Goal: Information Seeking & Learning: Learn about a topic

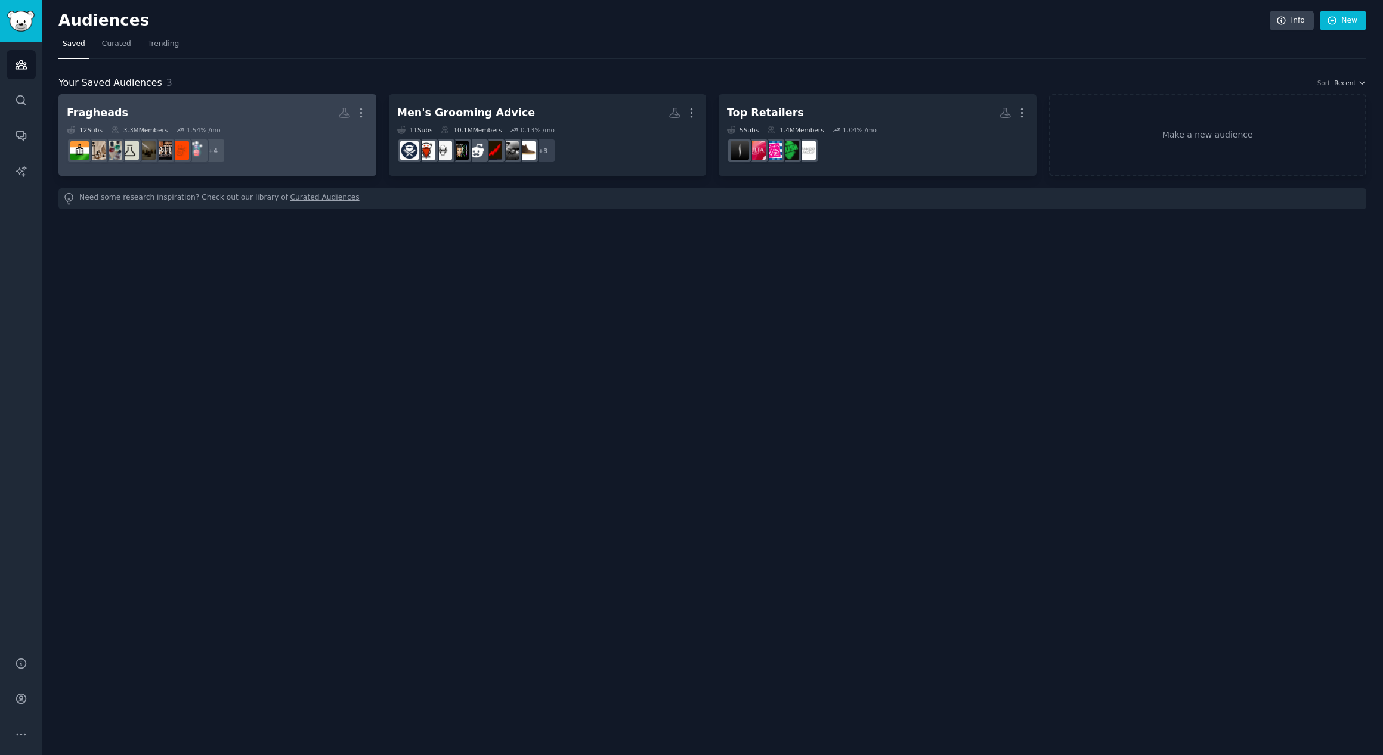
click at [230, 113] on h2 "Fragheads More" at bounding box center [217, 113] width 301 height 21
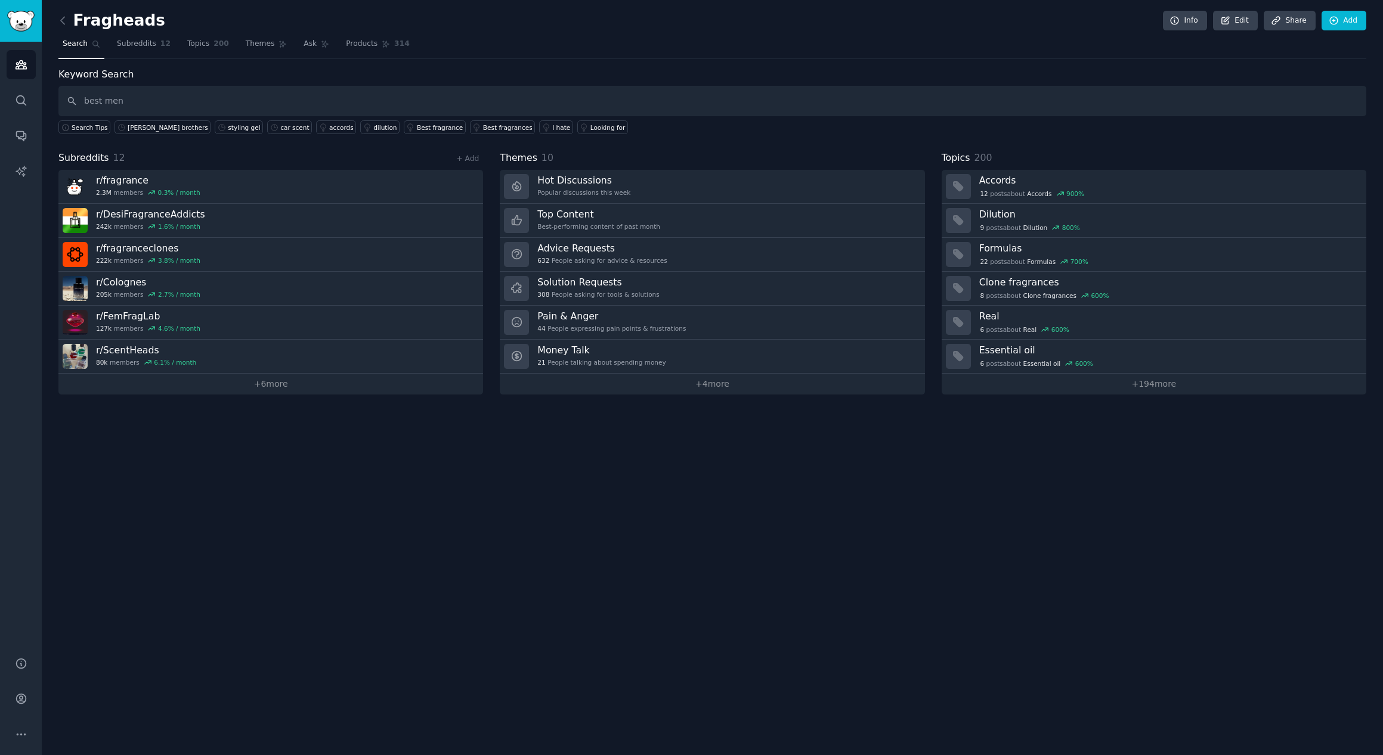
click at [321, 442] on div "Fragheads Info Edit Share Add Search Subreddits 12 Topics 200 Themes Ask Produc…" at bounding box center [712, 377] width 1341 height 755
click at [183, 100] on input "best men" at bounding box center [712, 101] width 1308 height 30
drag, startPoint x: 183, startPoint y: 100, endPoint x: 69, endPoint y: 93, distance: 114.1
click at [69, 93] on input "best men" at bounding box center [712, 101] width 1308 height 30
type input "[GEOGRAPHIC_DATA]"
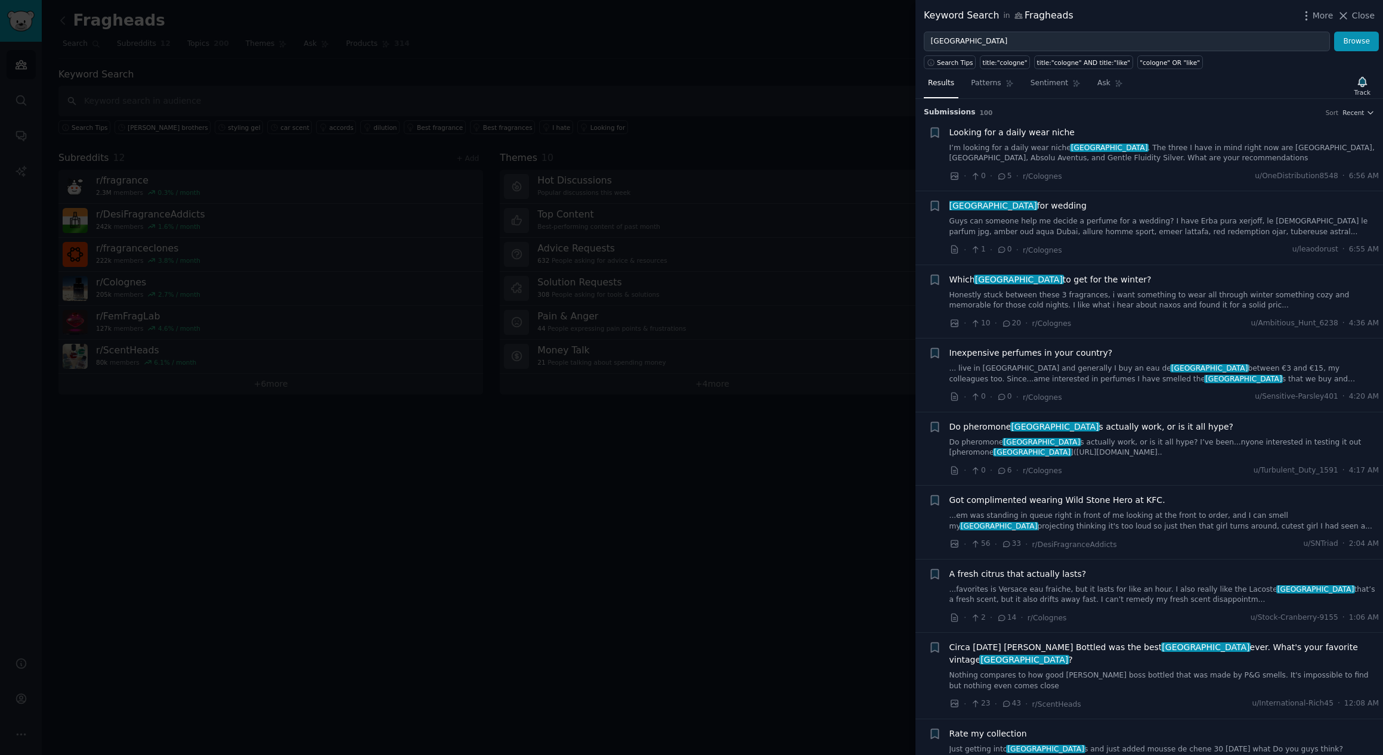
click at [390, 34] on div at bounding box center [691, 377] width 1383 height 755
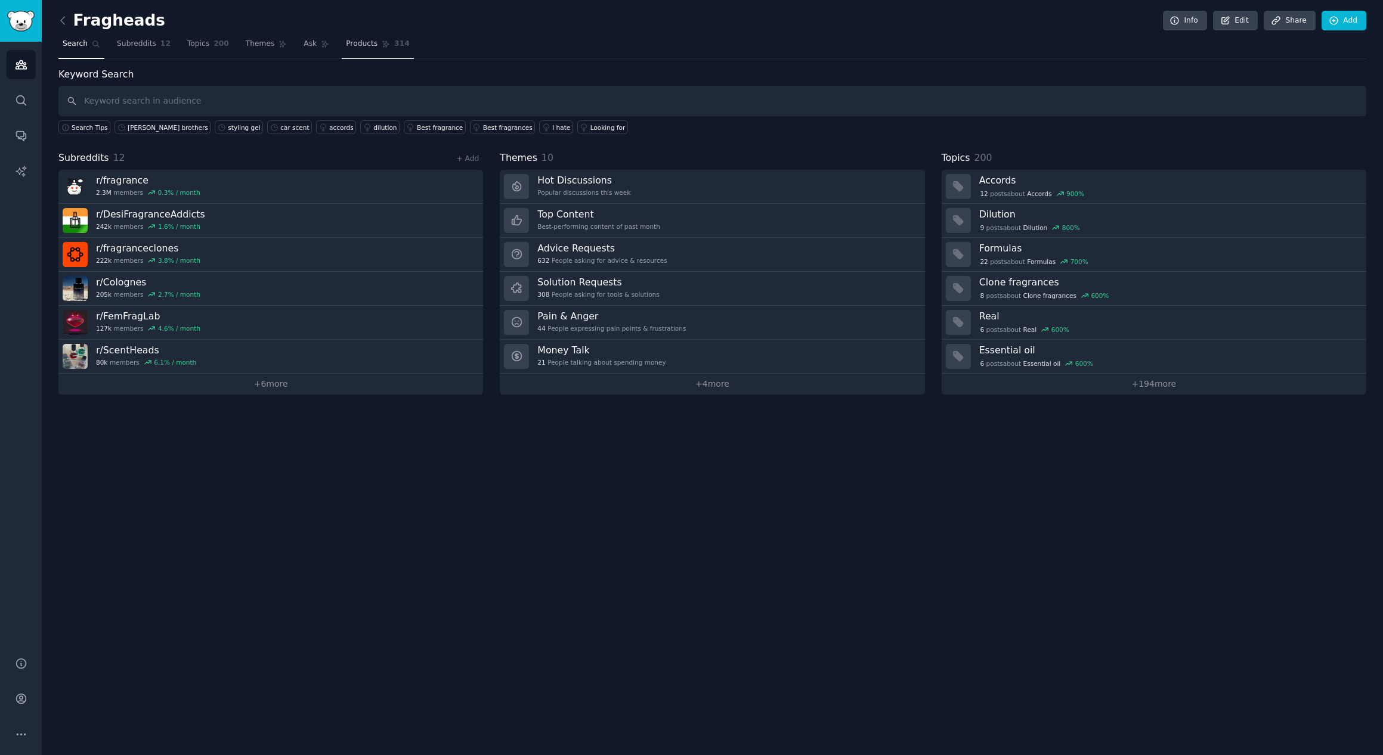
click at [358, 39] on span "Products" at bounding box center [362, 44] width 32 height 11
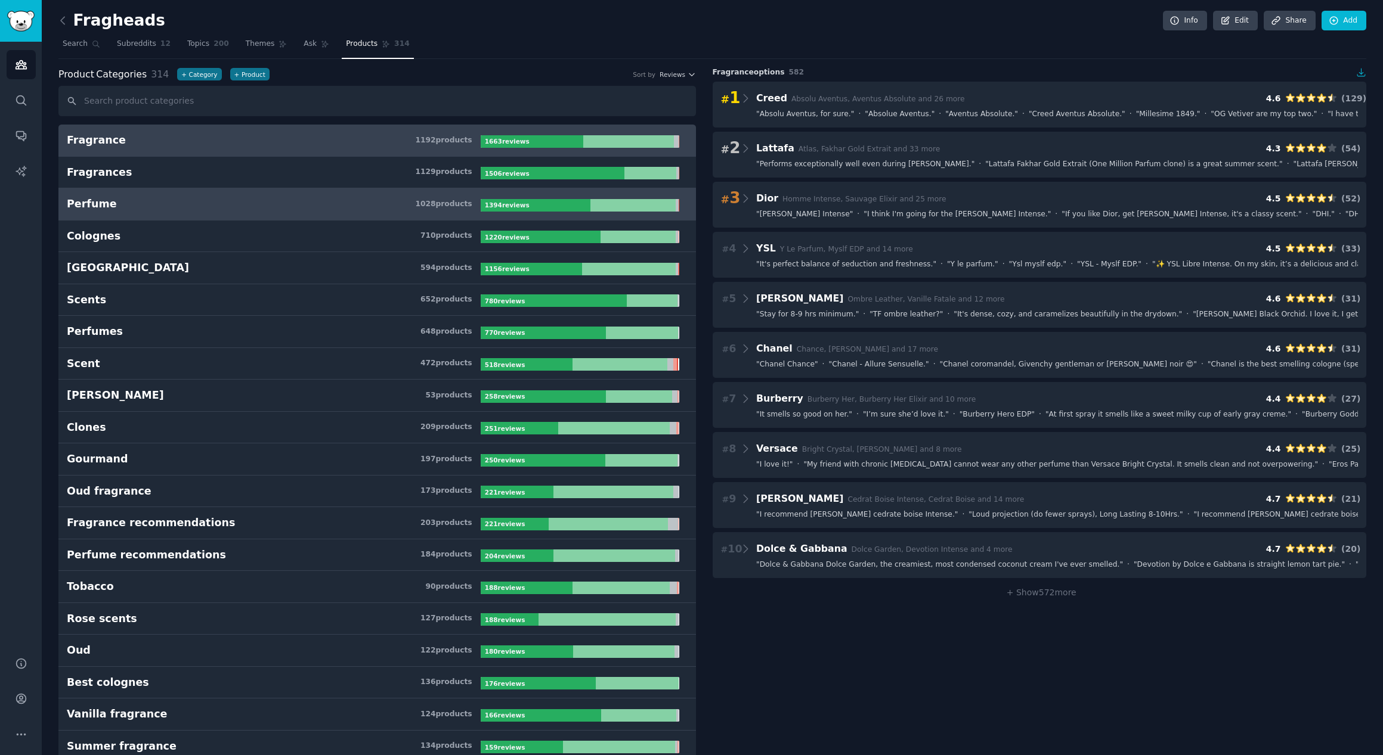
click at [279, 205] on h3 "Perfume 1028 product s" at bounding box center [274, 204] width 414 height 15
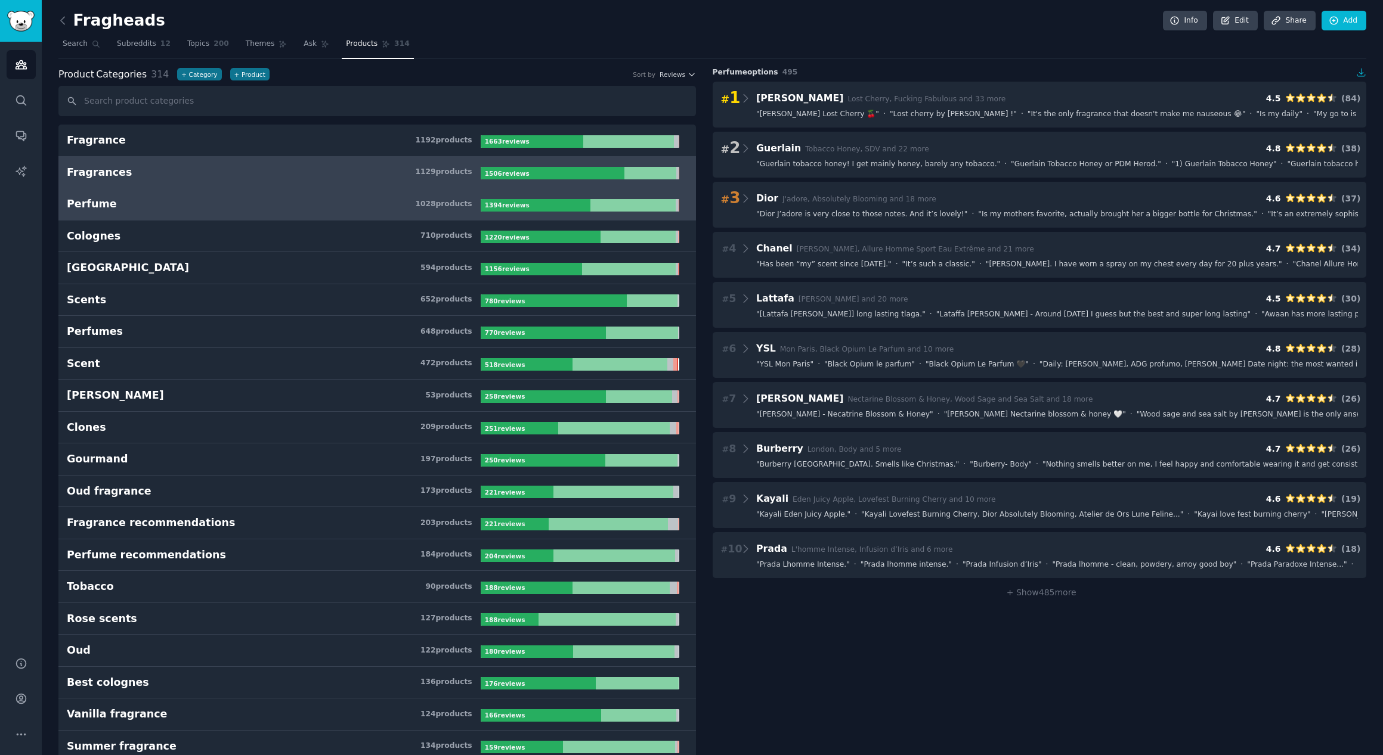
click at [300, 177] on h3 "Fragrances 1129 product s" at bounding box center [274, 172] width 414 height 15
click at [92, 200] on div "Perfume" at bounding box center [92, 204] width 50 height 15
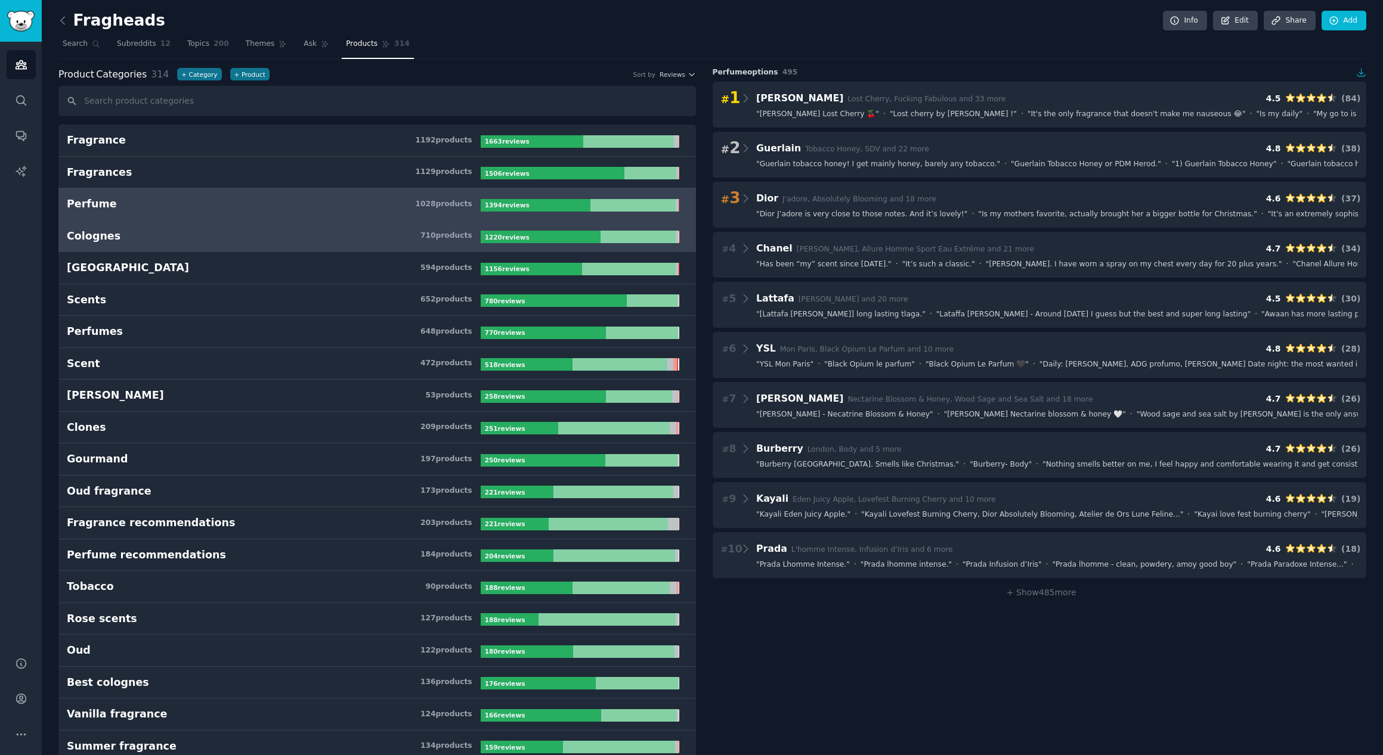
click at [89, 229] on div "Colognes" at bounding box center [94, 236] width 54 height 15
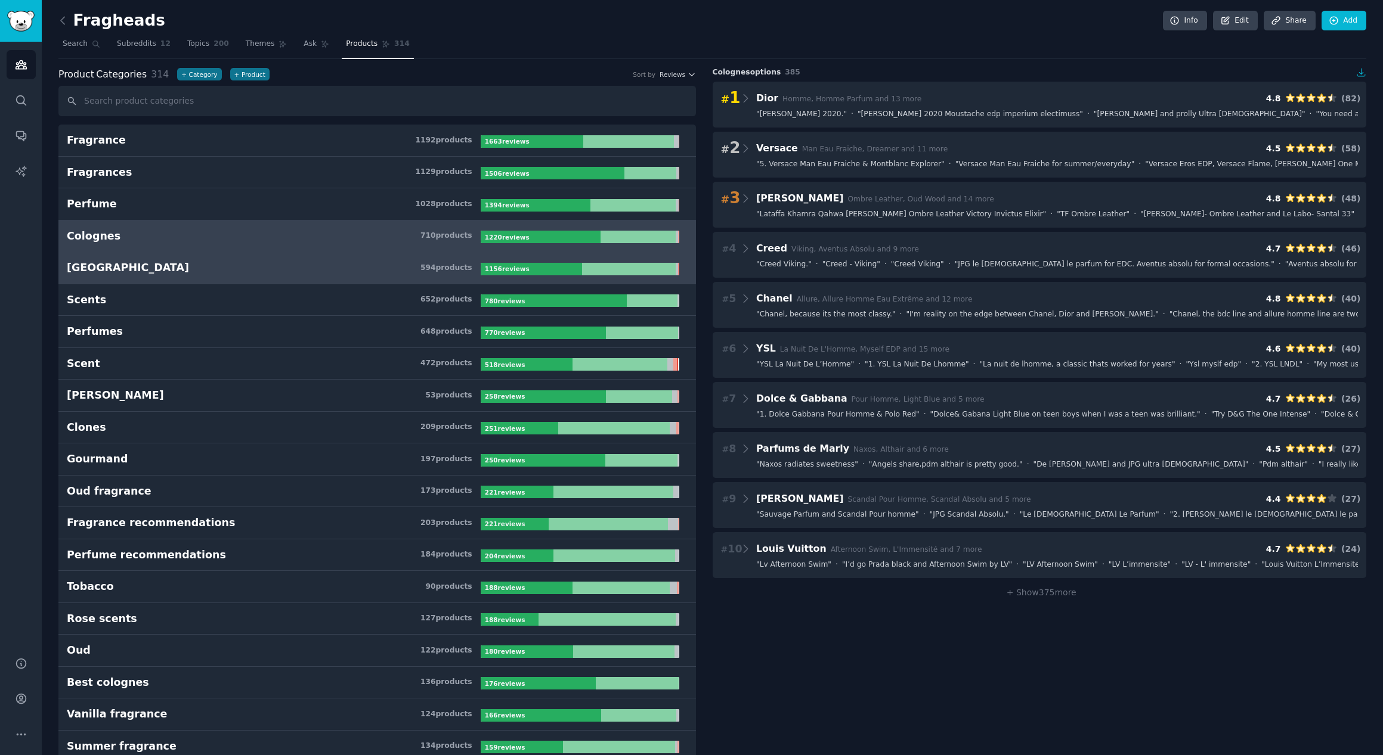
click at [134, 261] on h3 "Cologne 594 product s" at bounding box center [274, 268] width 414 height 15
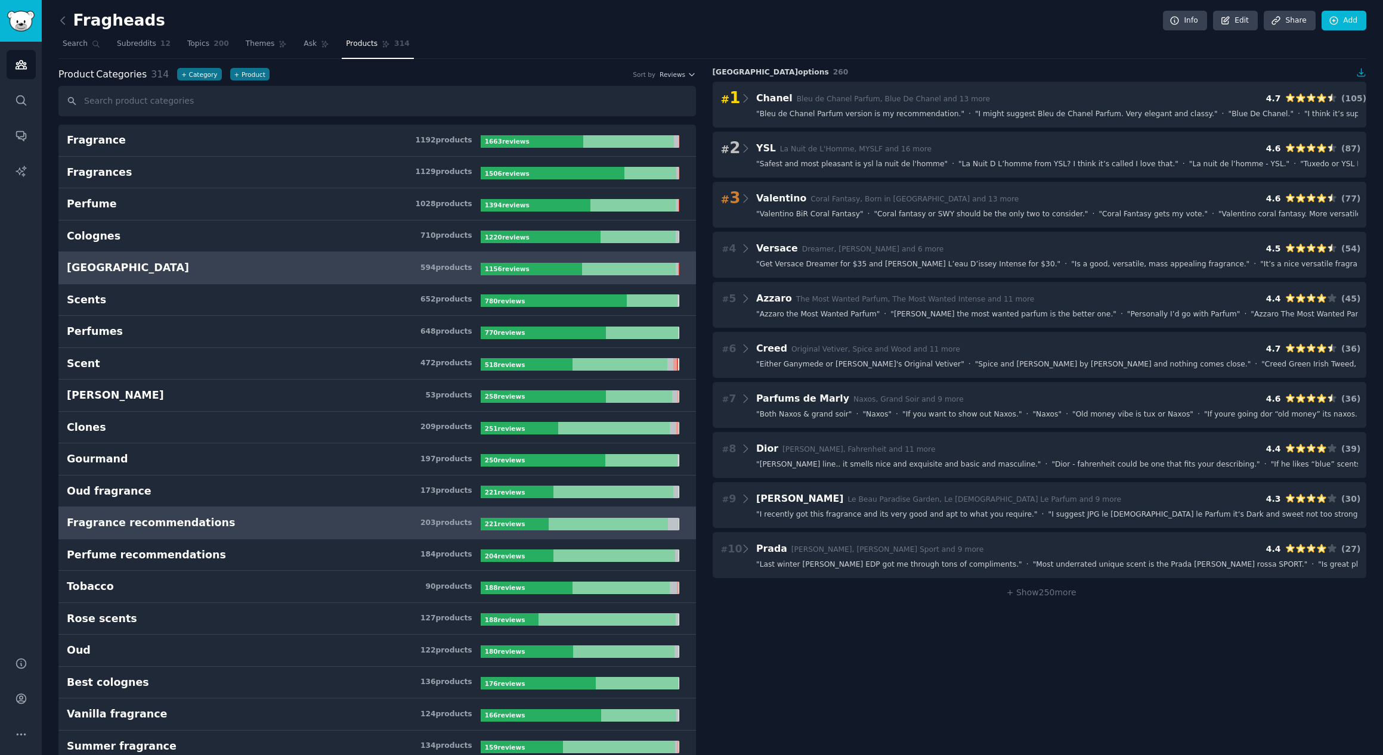
click at [215, 521] on h3 "Fragrance recommendations 203 product s" at bounding box center [274, 523] width 414 height 15
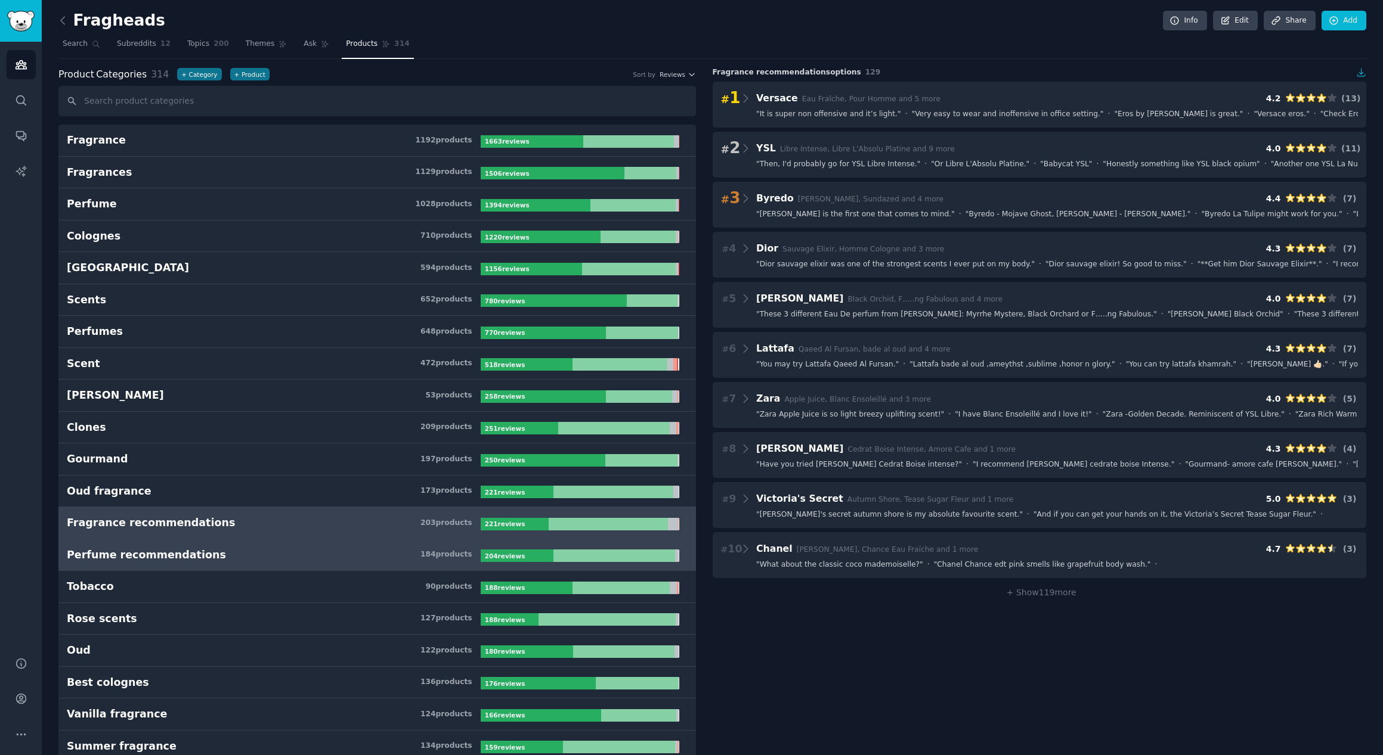
click at [179, 549] on div "Perfume recommendations" at bounding box center [146, 555] width 159 height 15
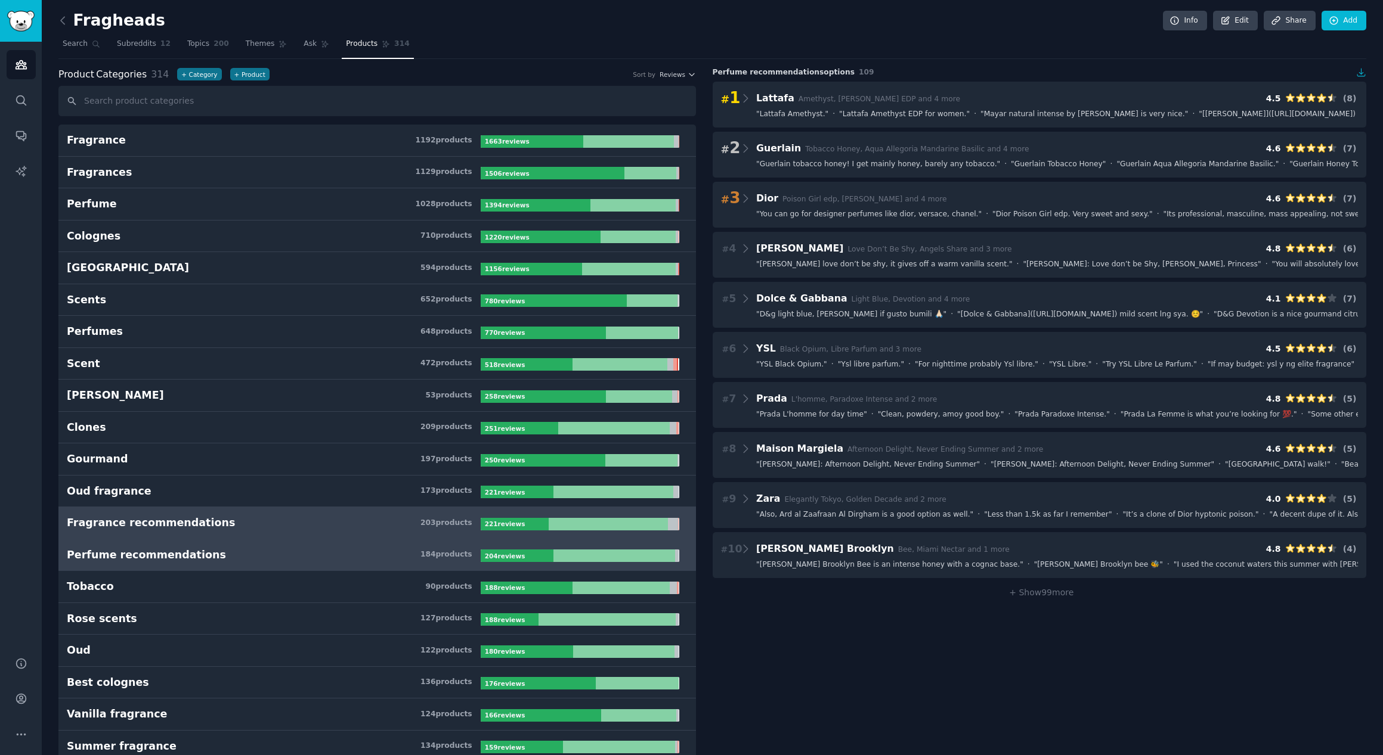
click at [218, 525] on h3 "Fragrance recommendations 203 product s" at bounding box center [274, 523] width 414 height 15
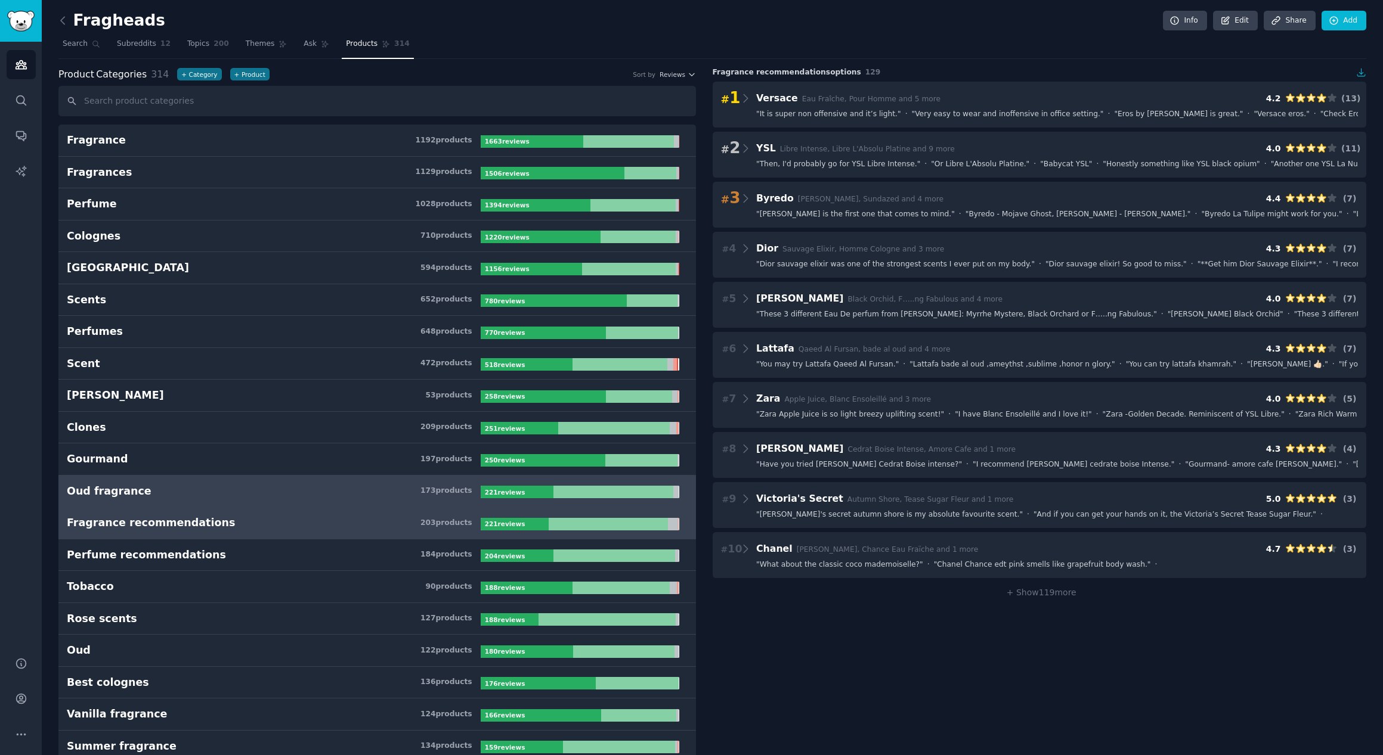
click at [129, 492] on div "Oud fragrance" at bounding box center [109, 491] width 85 height 15
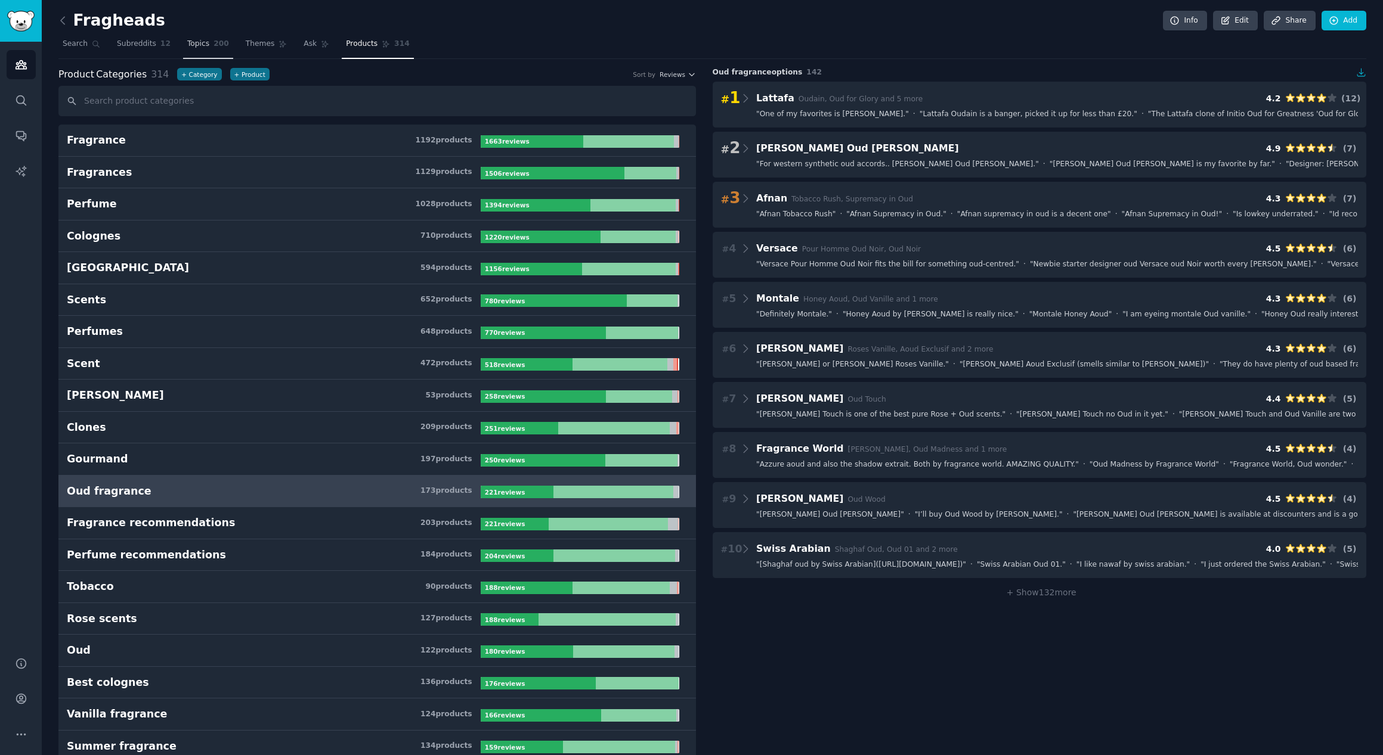
click at [209, 47] on link "Topics 200" at bounding box center [208, 47] width 50 height 24
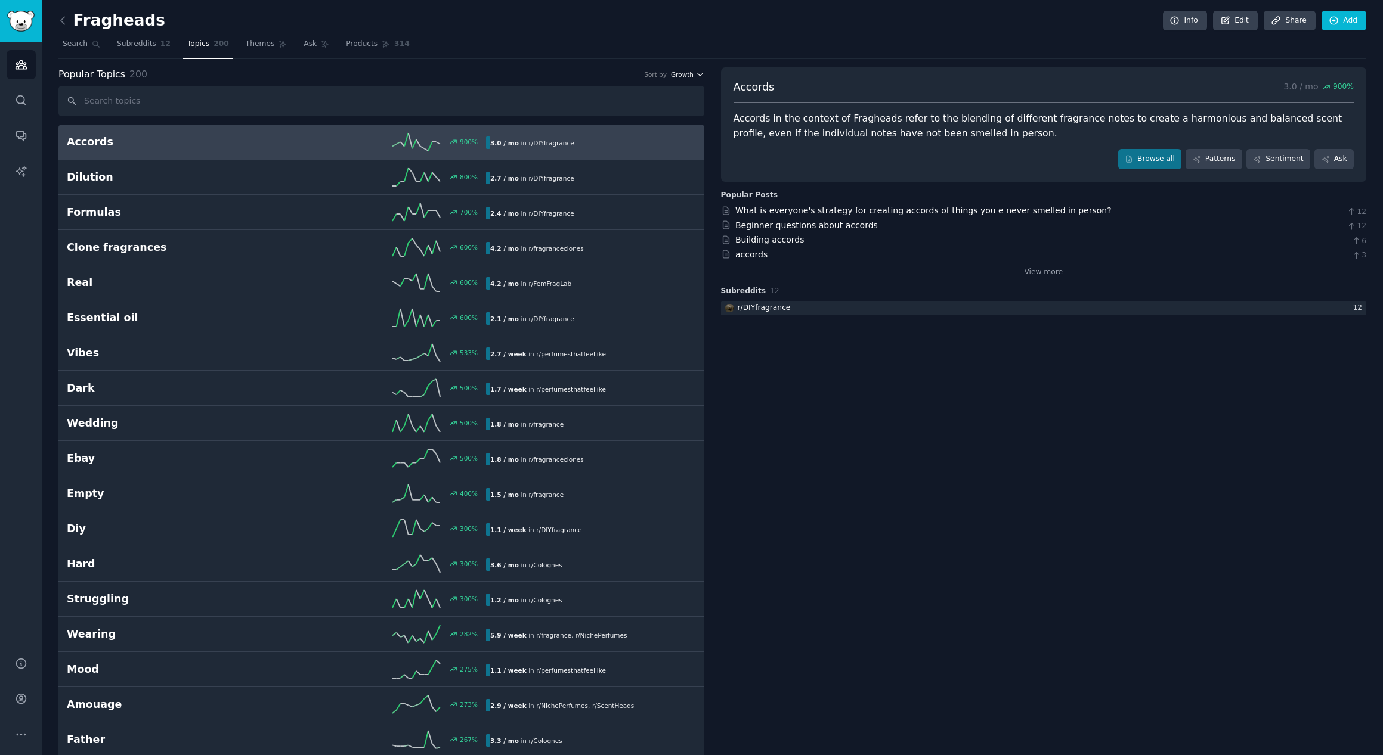
click at [683, 72] on span "Growth" at bounding box center [682, 74] width 23 height 8
click at [610, 118] on p "Velocity" at bounding box center [624, 118] width 29 height 11
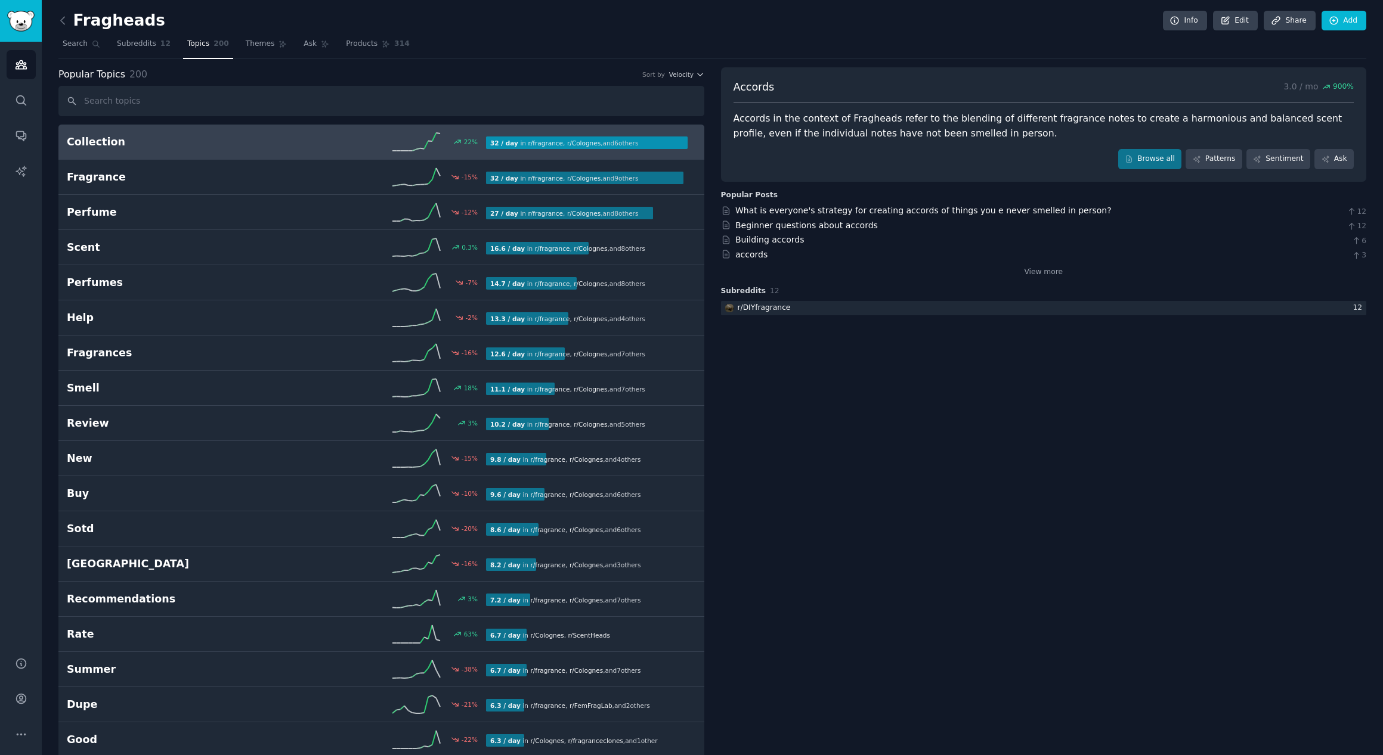
click at [123, 142] on h2 "Collection" at bounding box center [172, 142] width 210 height 15
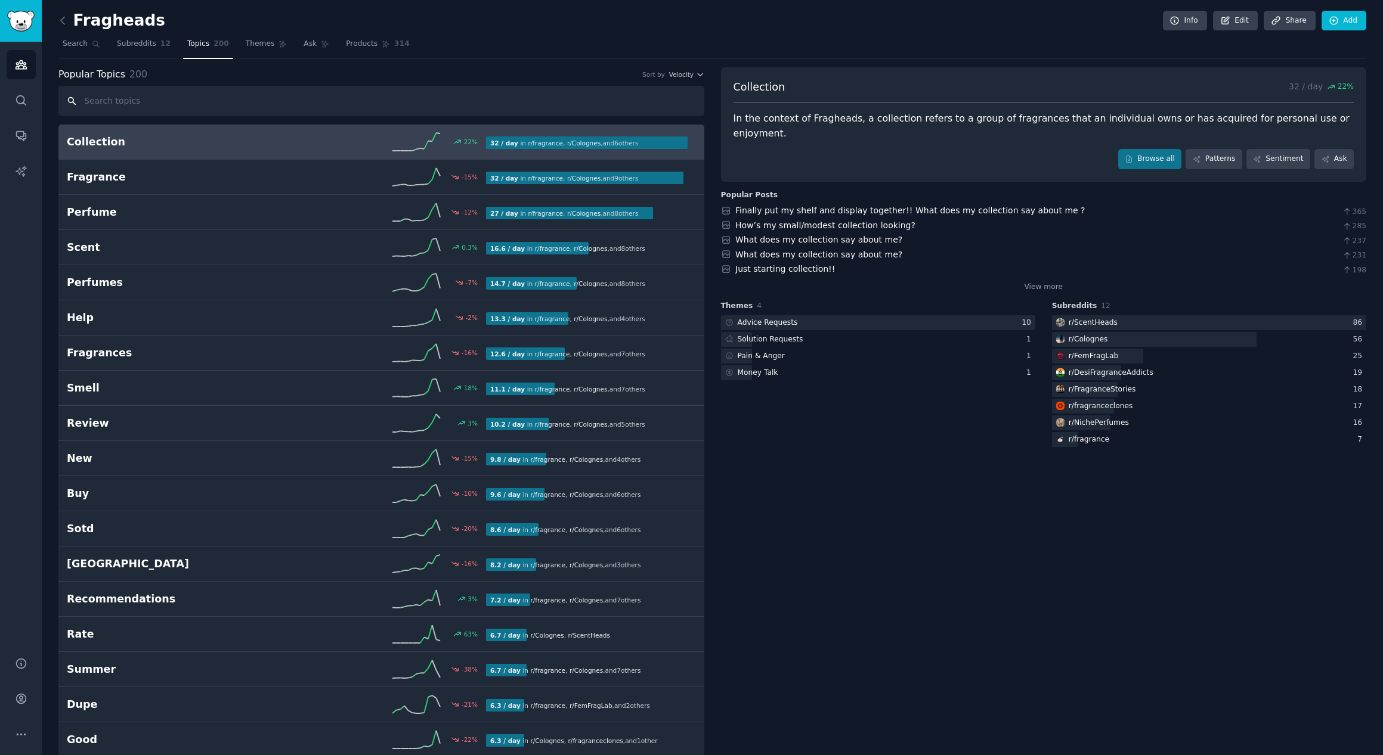
click at [176, 103] on input "text" at bounding box center [381, 101] width 646 height 30
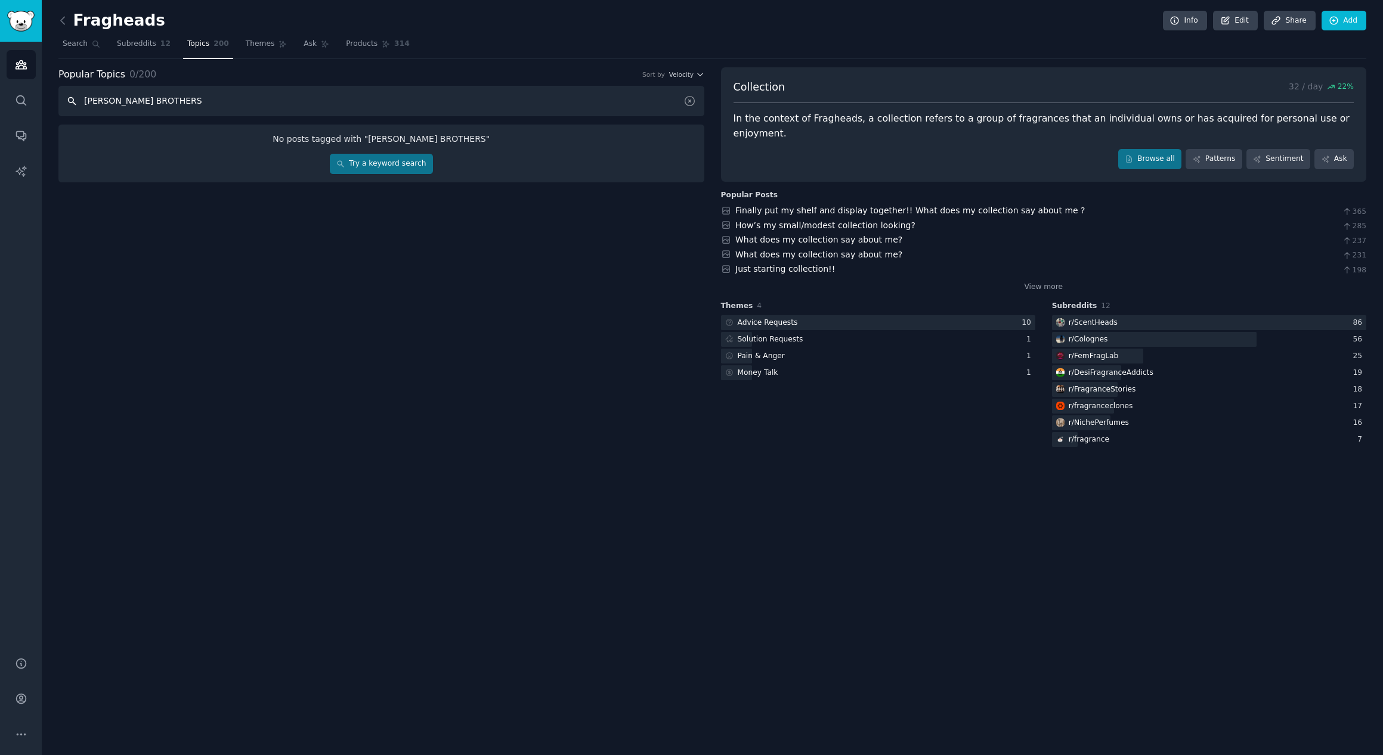
type input "[PERSON_NAME] BROTHERS"
click at [13, 101] on link "Search" at bounding box center [21, 100] width 29 height 29
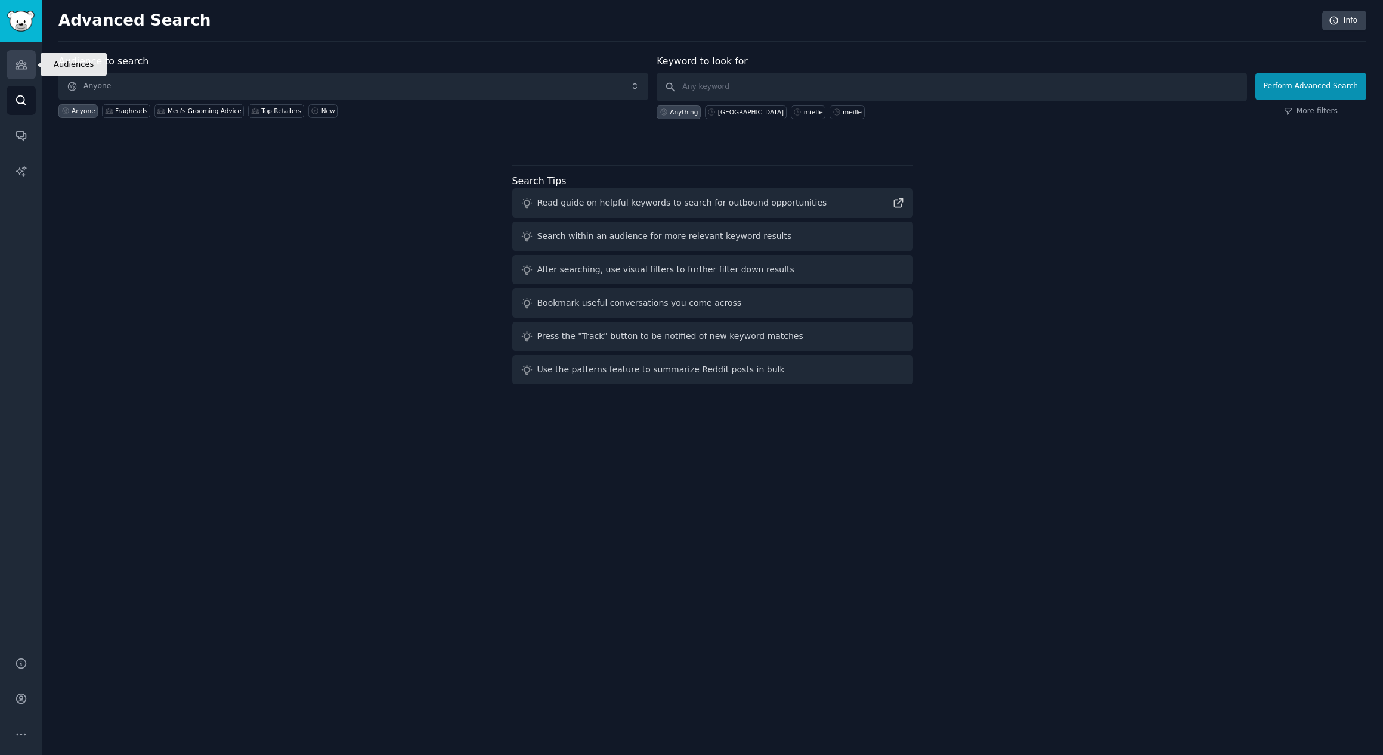
click at [26, 63] on icon "Sidebar" at bounding box center [21, 64] width 13 height 13
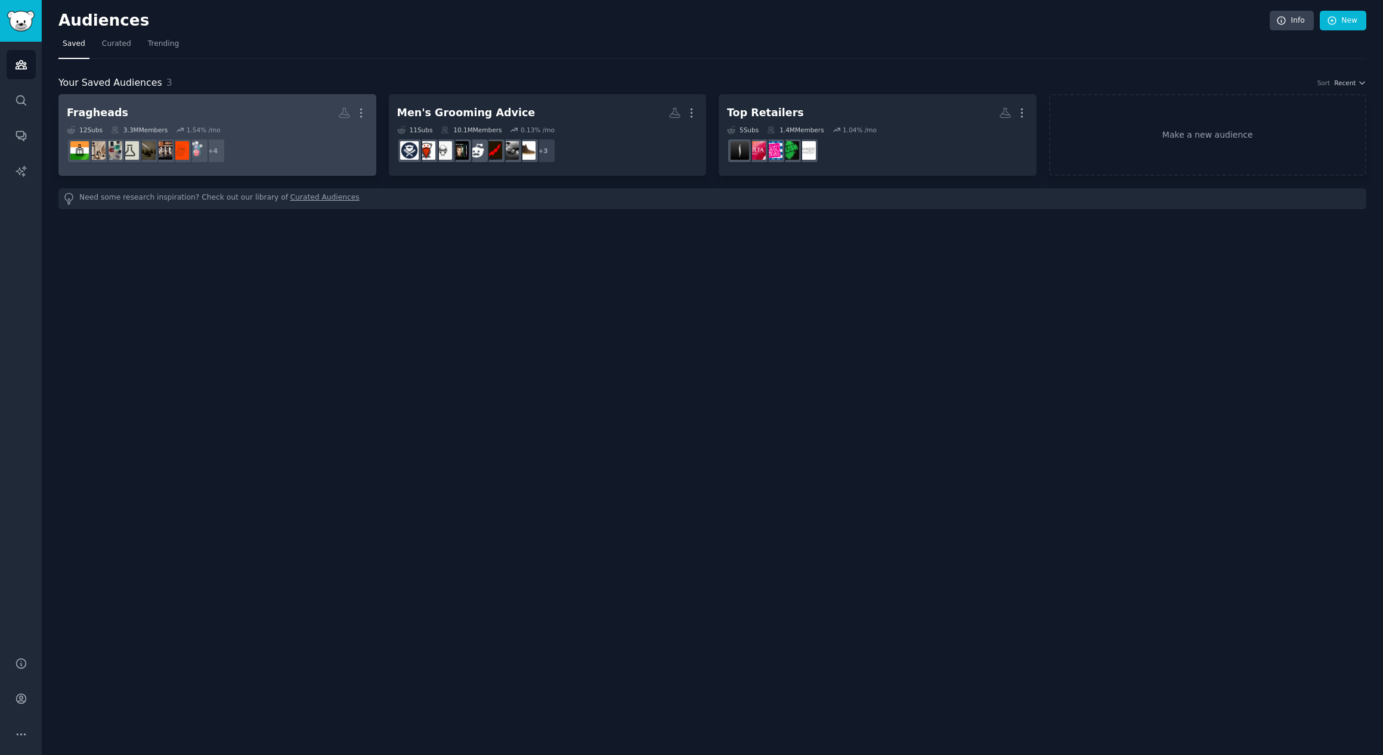
click at [247, 112] on h2 "Fragheads More" at bounding box center [217, 113] width 301 height 21
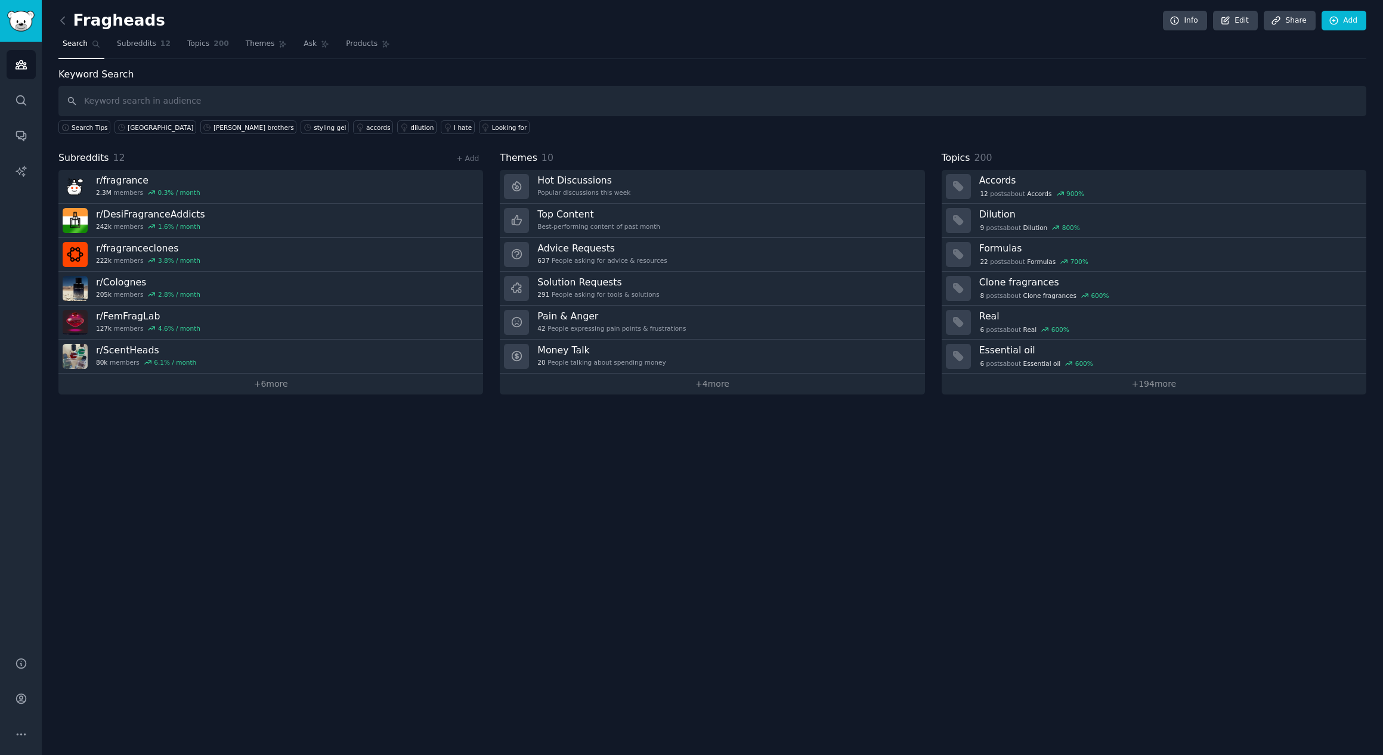
click at [219, 109] on input "text" at bounding box center [712, 101] width 1308 height 30
type input "[DEMOGRAPHIC_DATA] BROTHERS"
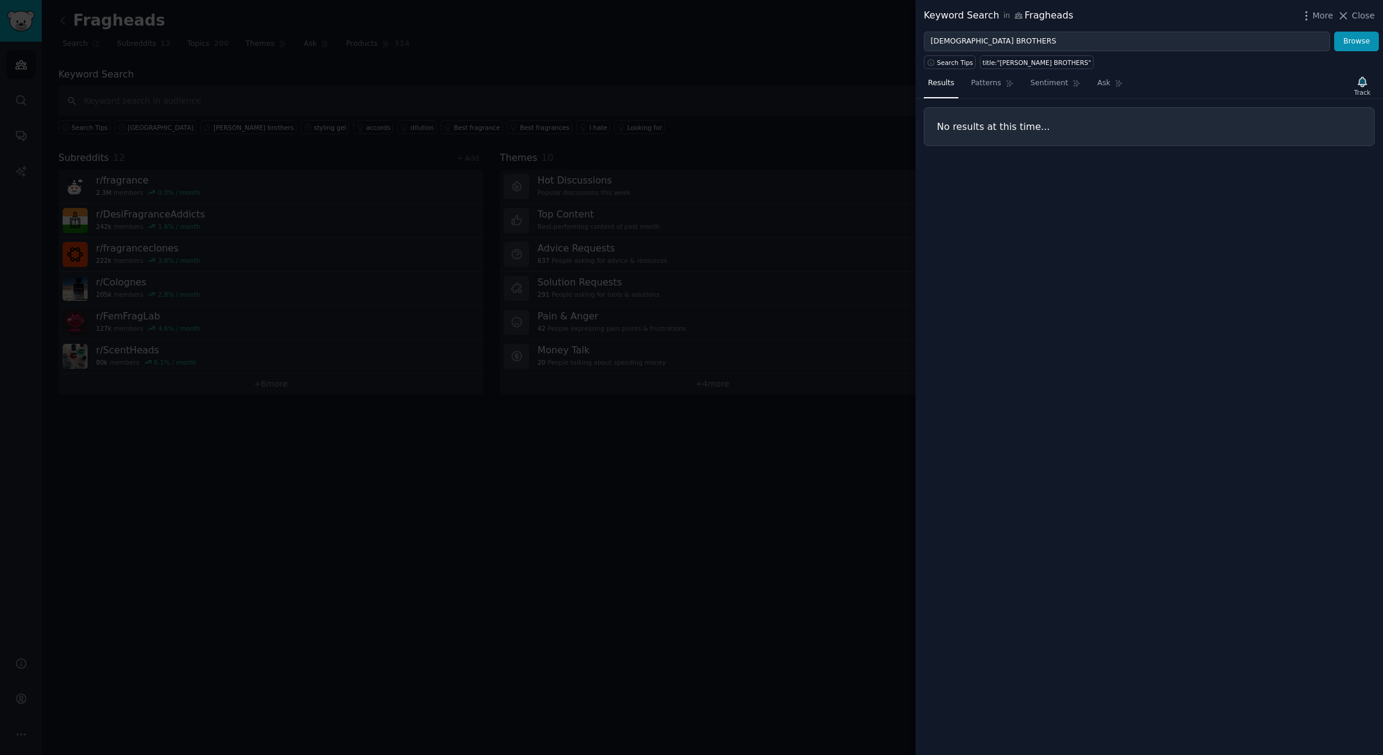
click at [270, 125] on div at bounding box center [691, 377] width 1383 height 755
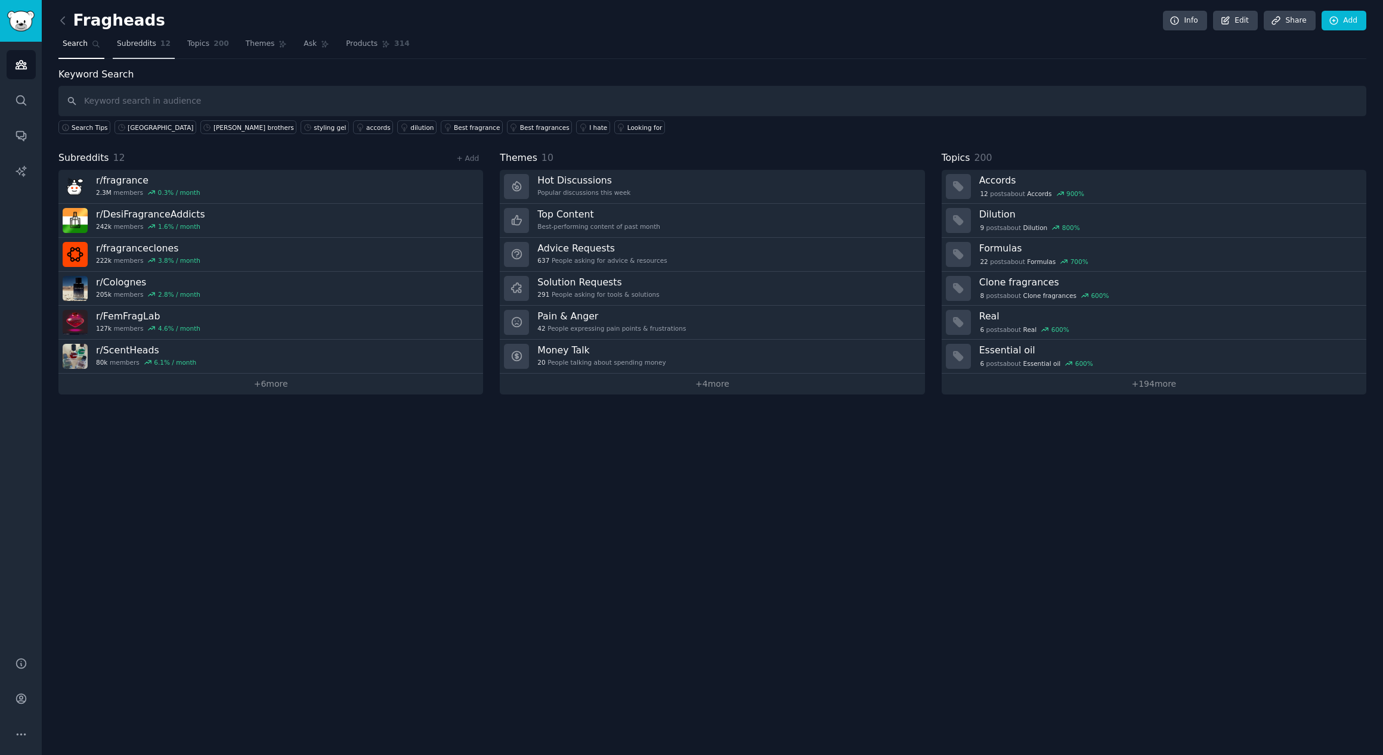
click at [144, 44] on span "Subreddits" at bounding box center [136, 44] width 39 height 11
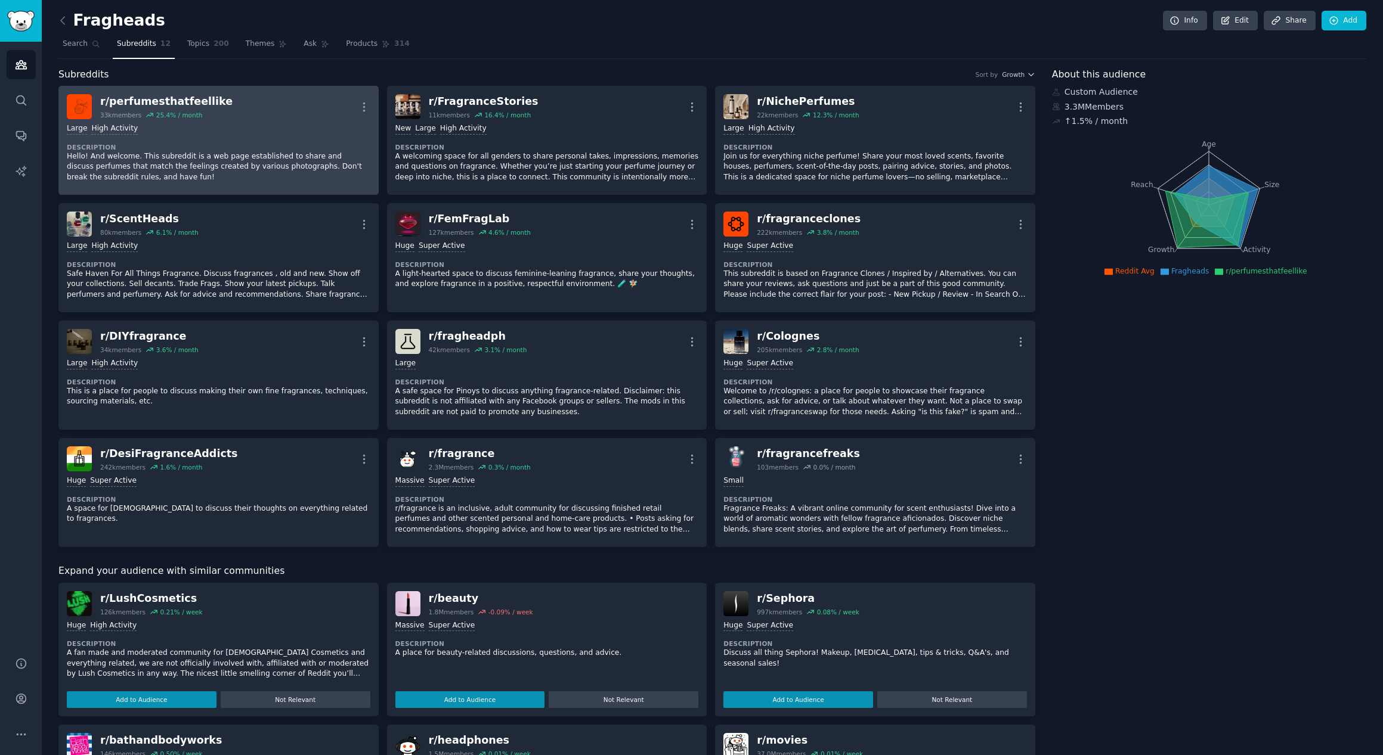
click at [190, 111] on div "25.4 % / month" at bounding box center [179, 115] width 47 height 8
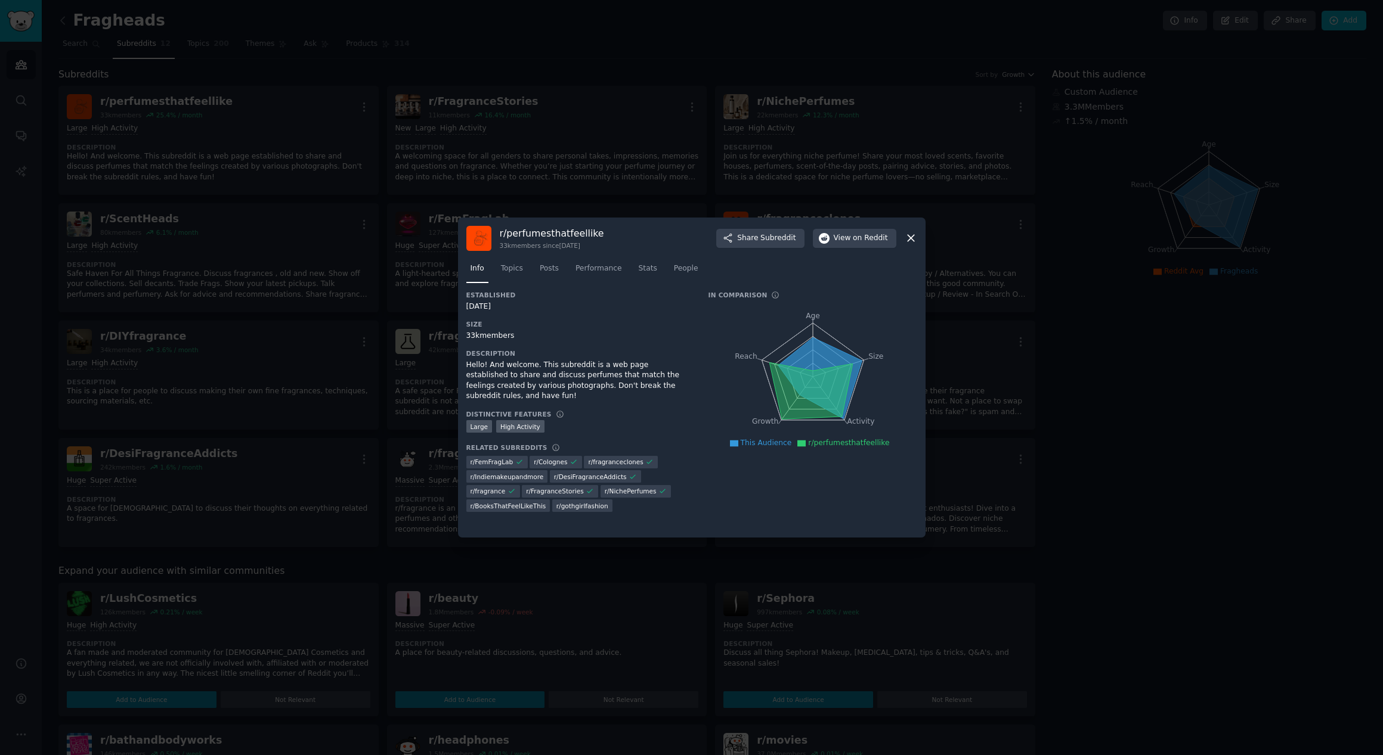
click at [916, 236] on icon at bounding box center [911, 238] width 13 height 13
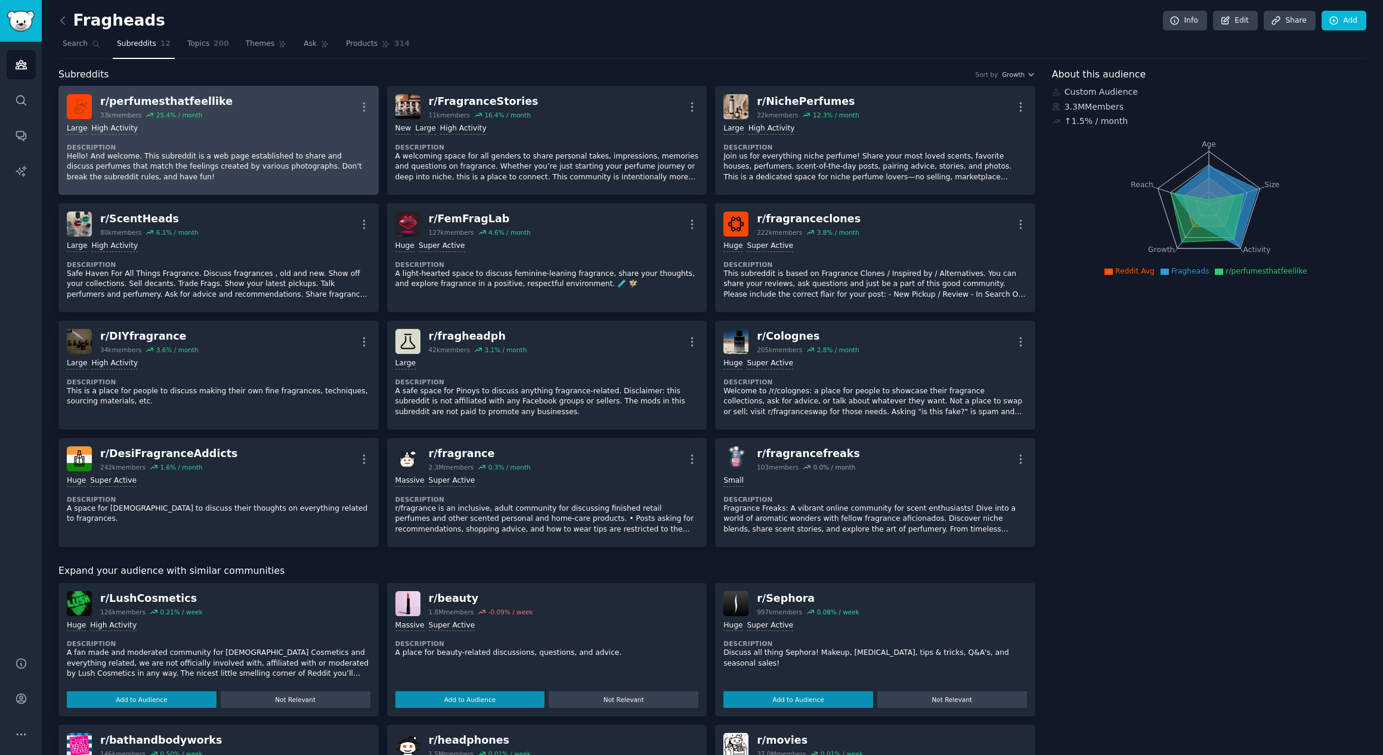
click at [159, 98] on div "r/ perfumesthatfeellike" at bounding box center [166, 101] width 132 height 15
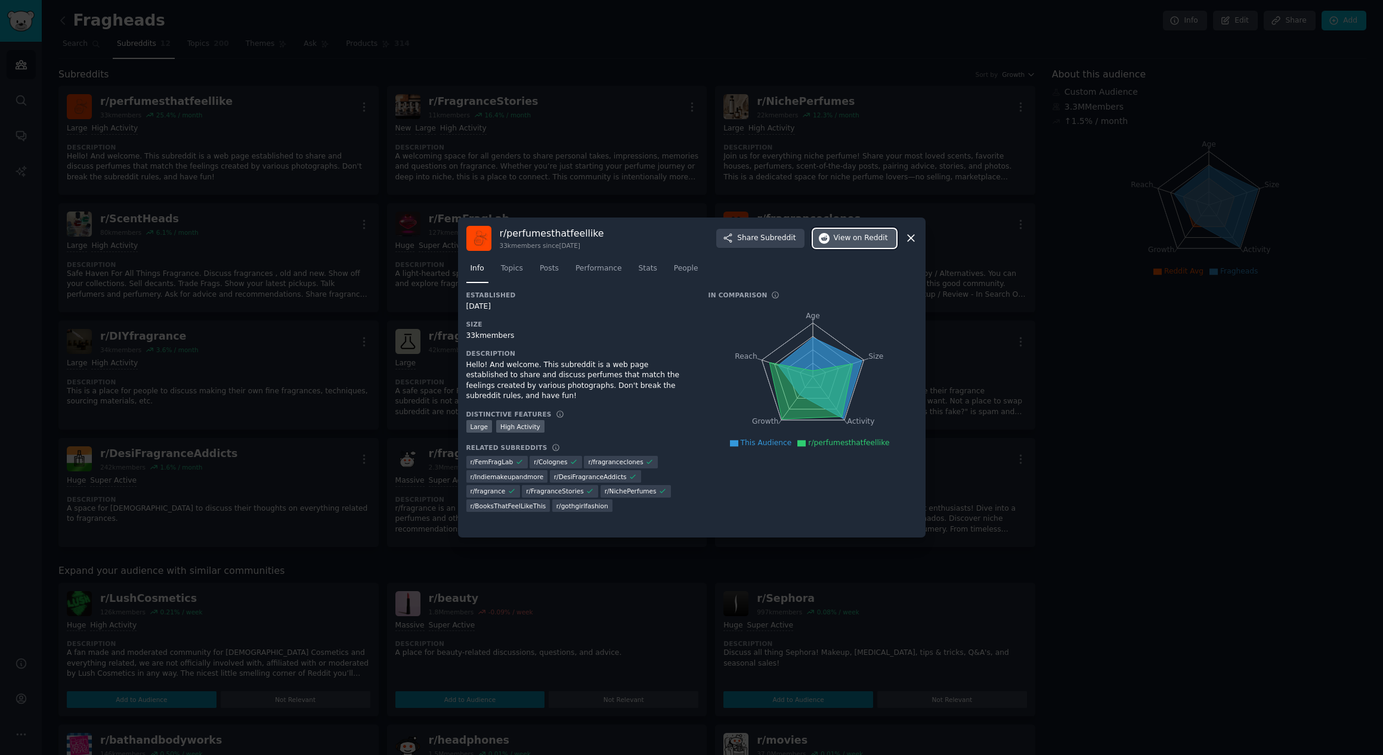
click at [867, 241] on span "on Reddit" at bounding box center [870, 238] width 35 height 11
click at [910, 240] on icon at bounding box center [911, 238] width 13 height 13
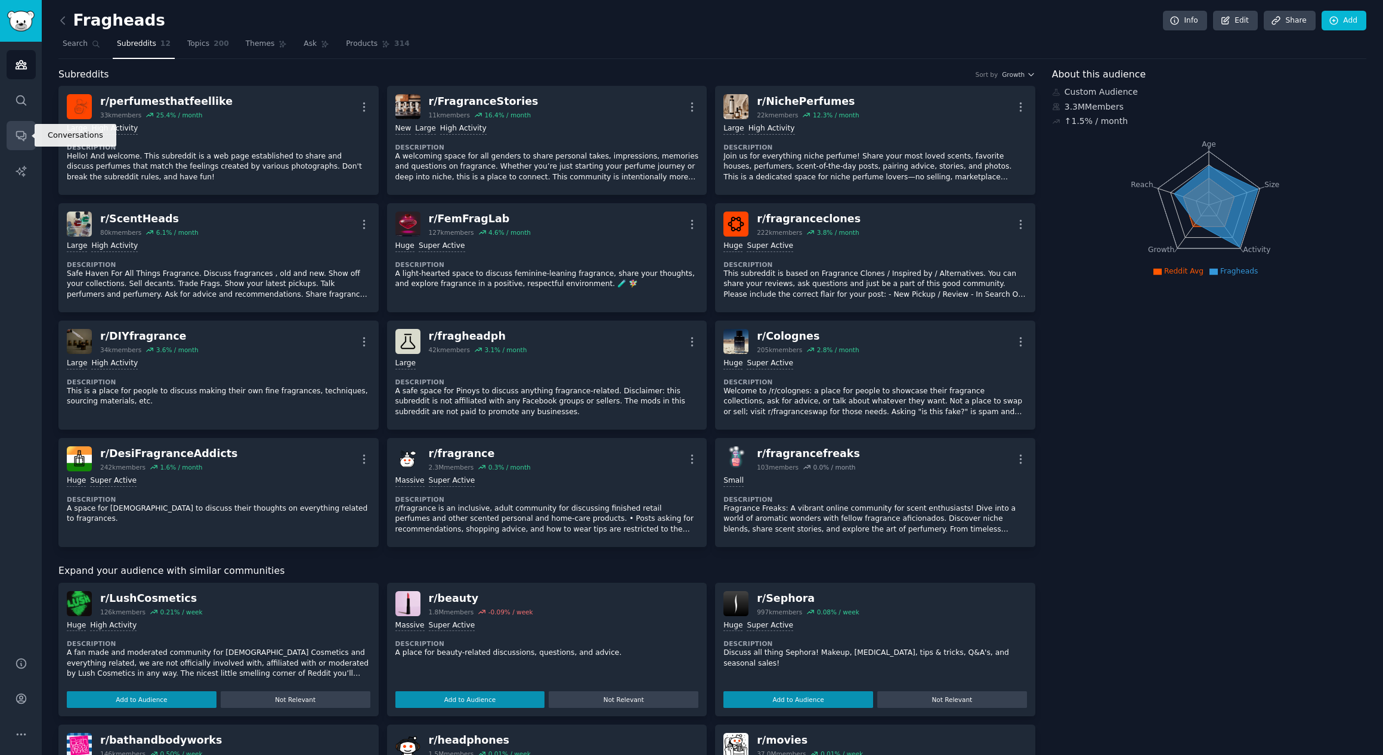
click at [18, 134] on icon "Sidebar" at bounding box center [21, 135] width 13 height 13
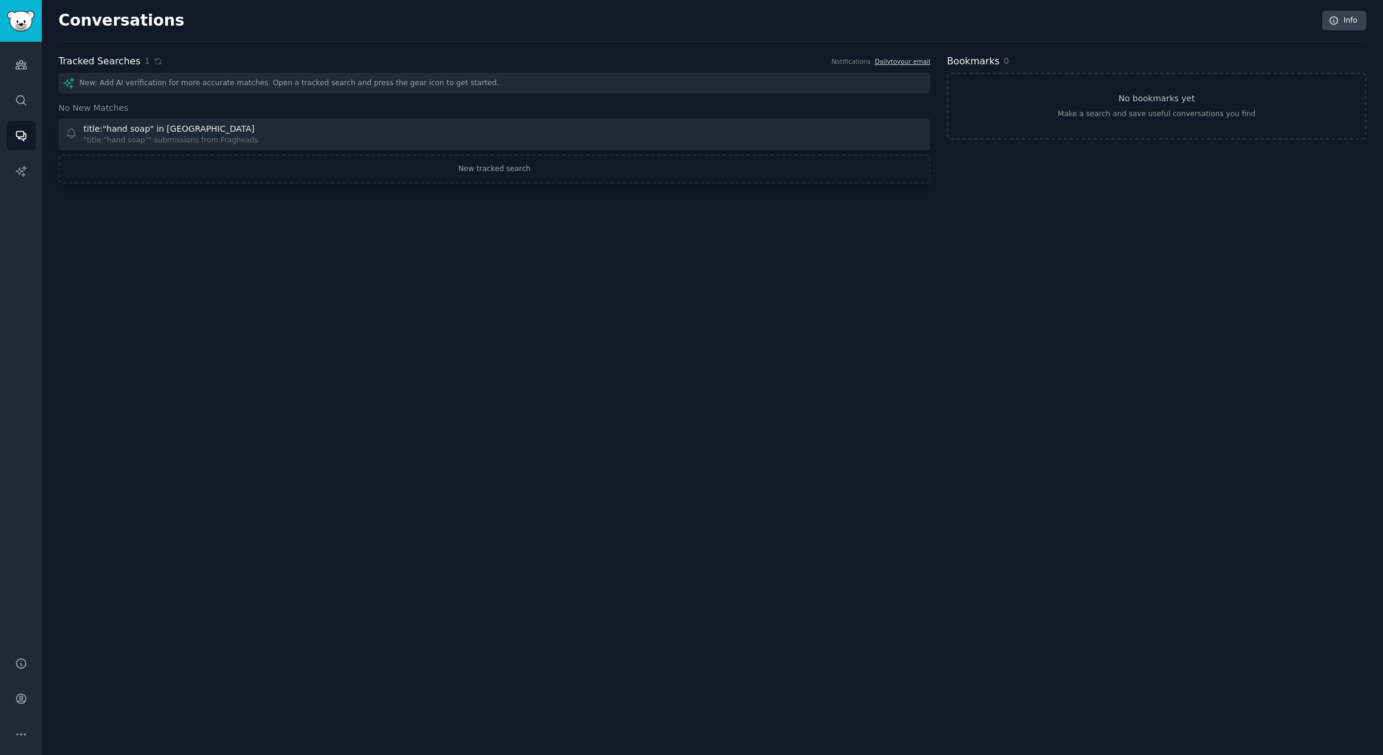
click at [311, 81] on div "New: Add AI verification for more accurate matches. Open a tracked search and p…" at bounding box center [494, 83] width 872 height 21
click at [268, 81] on div "New: Add AI verification for more accurate matches. Open a tracked search and p…" at bounding box center [494, 83] width 872 height 21
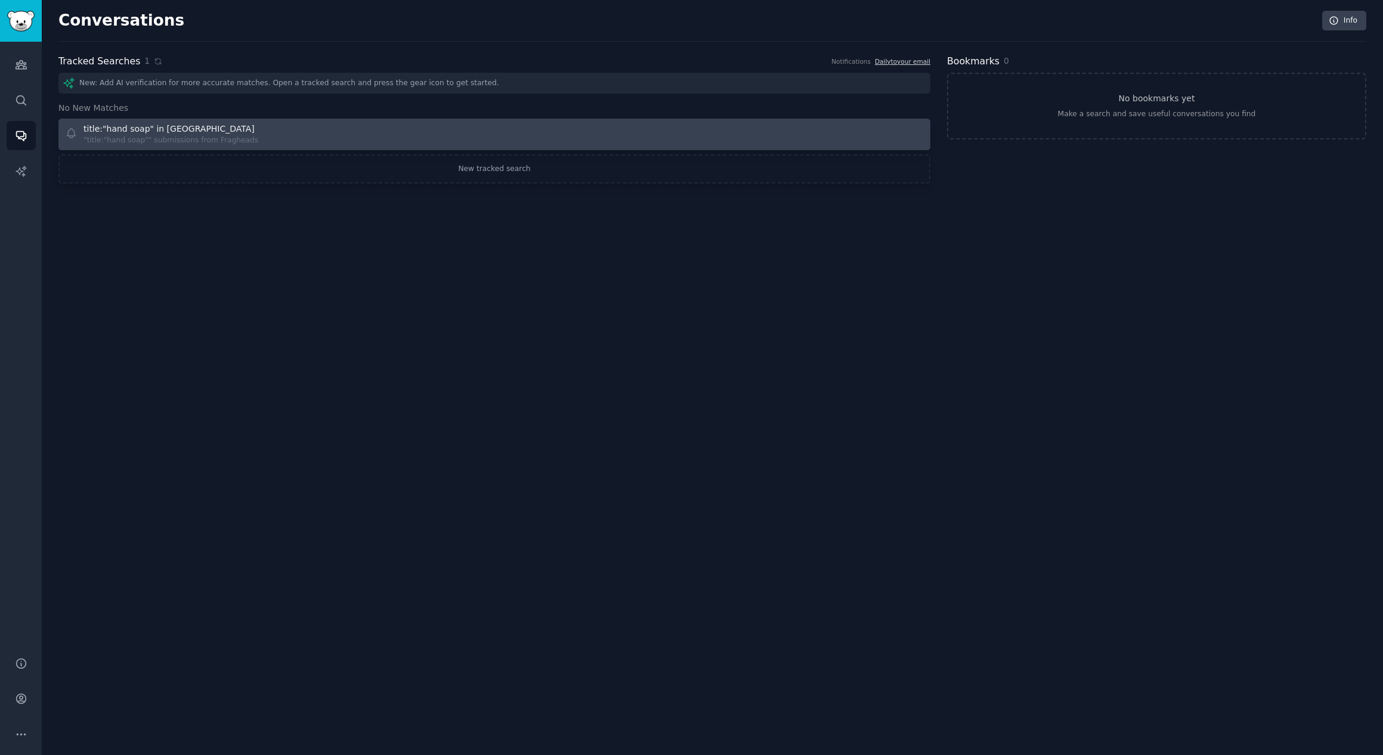
click at [287, 148] on link "title:"hand soap" in [GEOGRAPHIC_DATA] "title:"hand soap"" submissions from Fra…" at bounding box center [494, 135] width 872 height 32
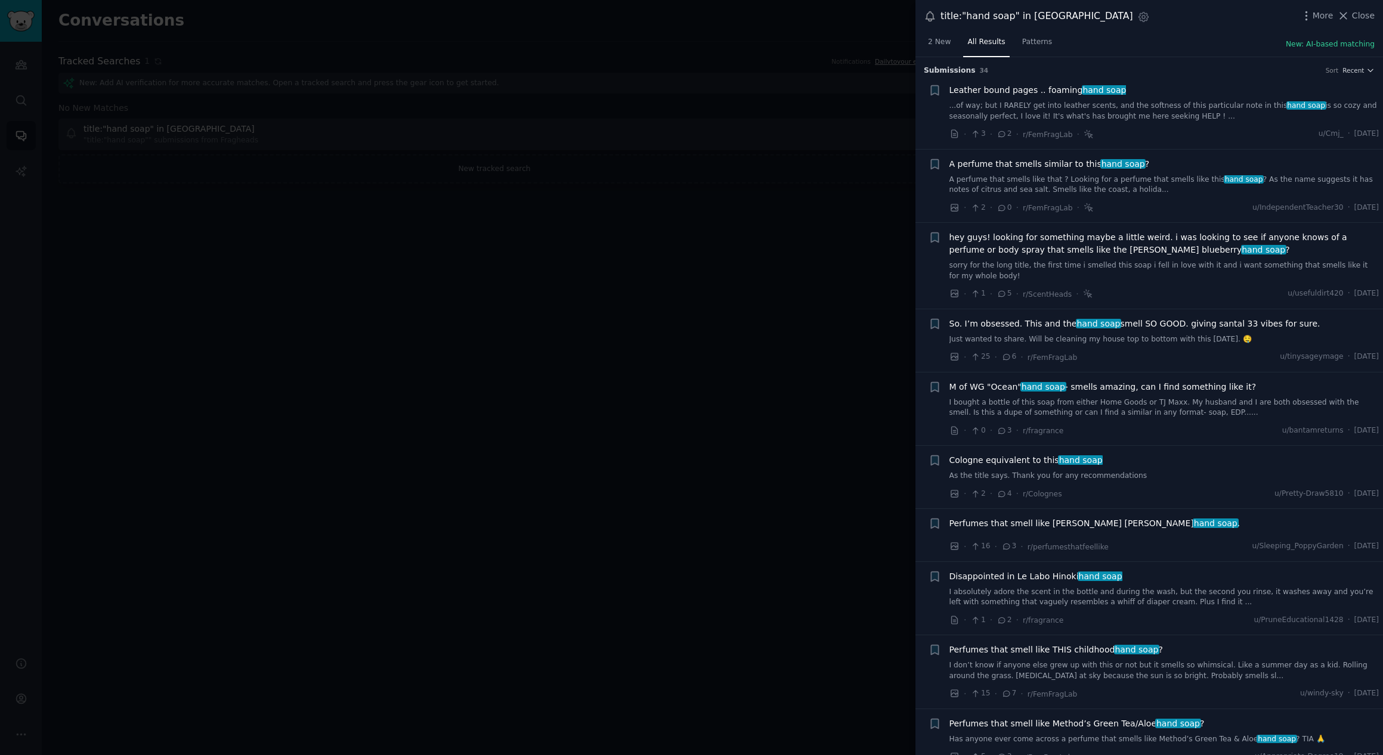
click at [207, 147] on div at bounding box center [691, 377] width 1383 height 755
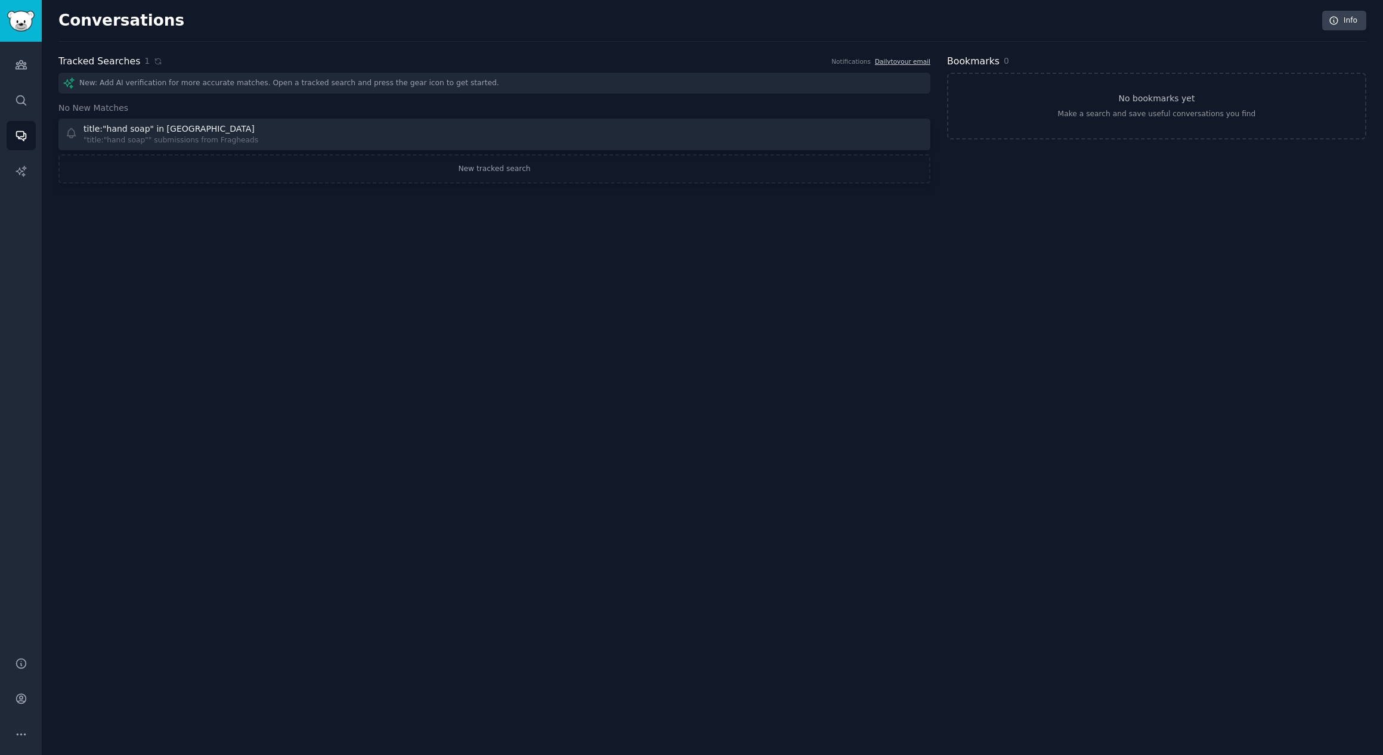
click at [280, 80] on div "New: Add AI verification for more accurate matches. Open a tracked search and p…" at bounding box center [494, 83] width 872 height 21
click at [280, 81] on div "New: Add AI verification for more accurate matches. Open a tracked search and p…" at bounding box center [494, 83] width 872 height 21
click at [490, 82] on div "New: Add AI verification for more accurate matches. Open a tracked search and p…" at bounding box center [494, 83] width 872 height 21
click at [20, 98] on icon "Sidebar" at bounding box center [21, 100] width 13 height 13
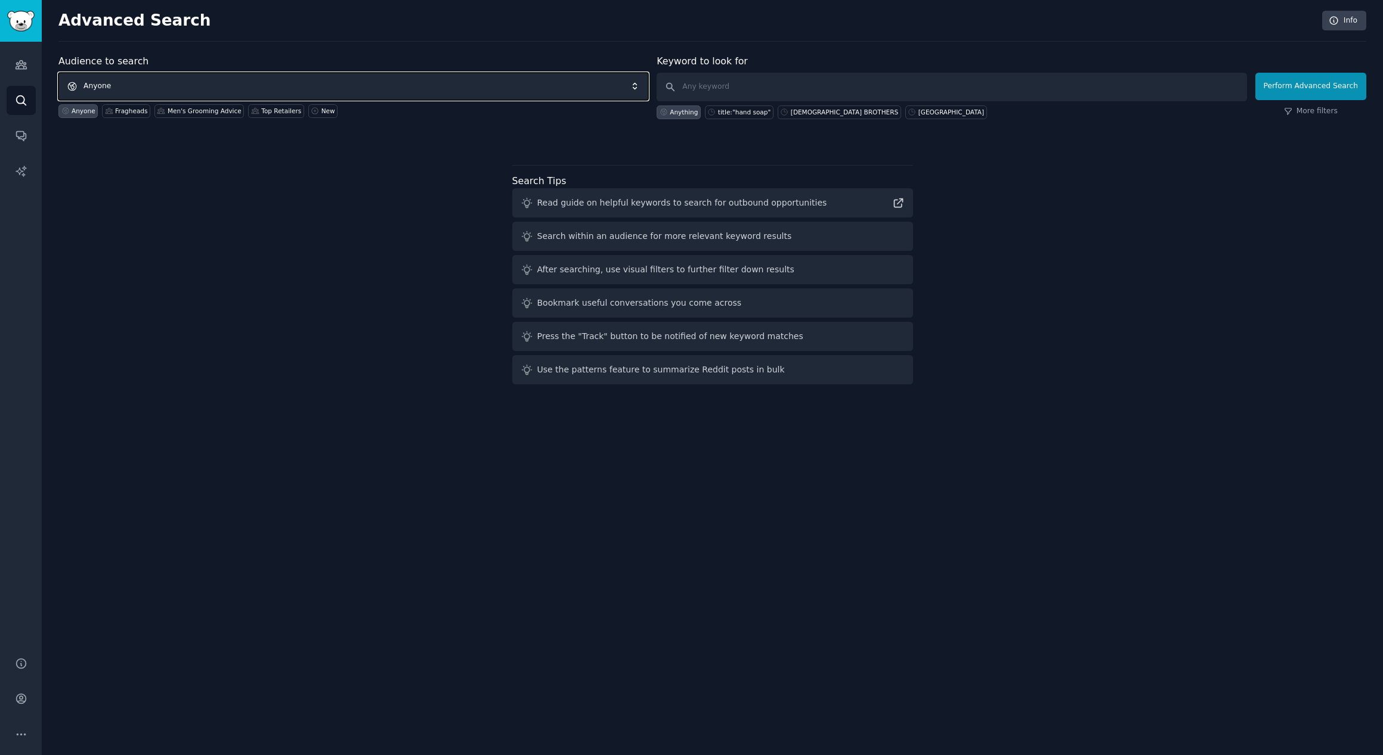
click at [252, 86] on span "Anyone" at bounding box center [353, 86] width 590 height 27
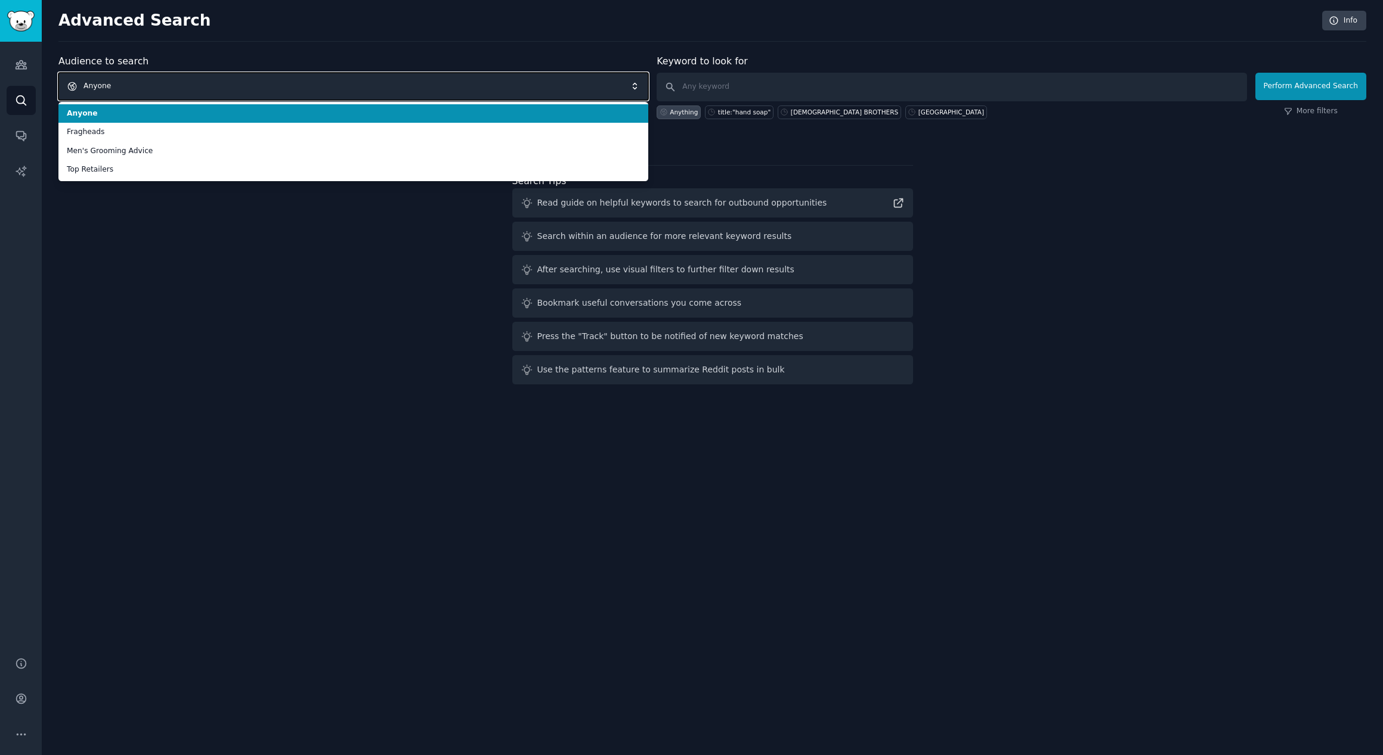
click at [252, 86] on span "Anyone" at bounding box center [353, 86] width 590 height 27
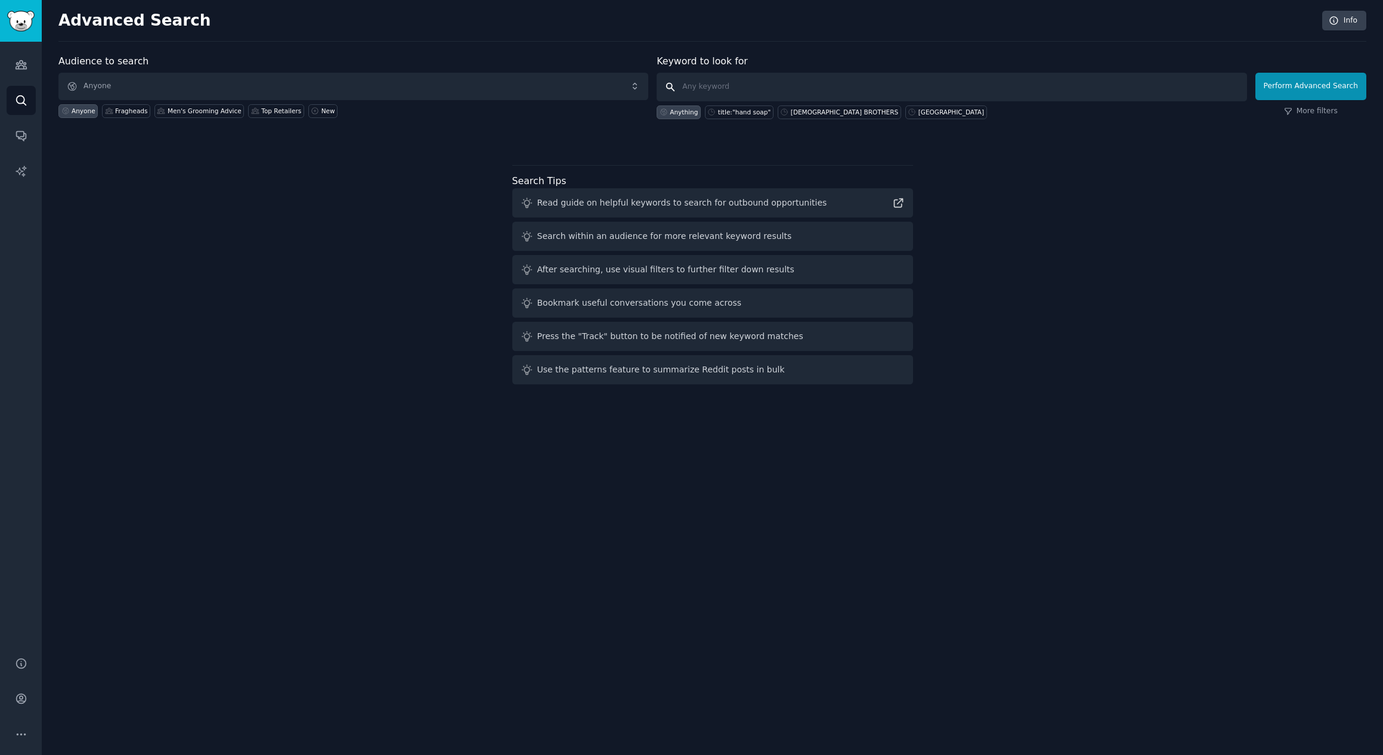
click at [688, 88] on input "text" at bounding box center [951, 87] width 590 height 29
type input "[PERSON_NAME] BROTHERS"
click button "Perform Advanced Search" at bounding box center [1310, 86] width 111 height 27
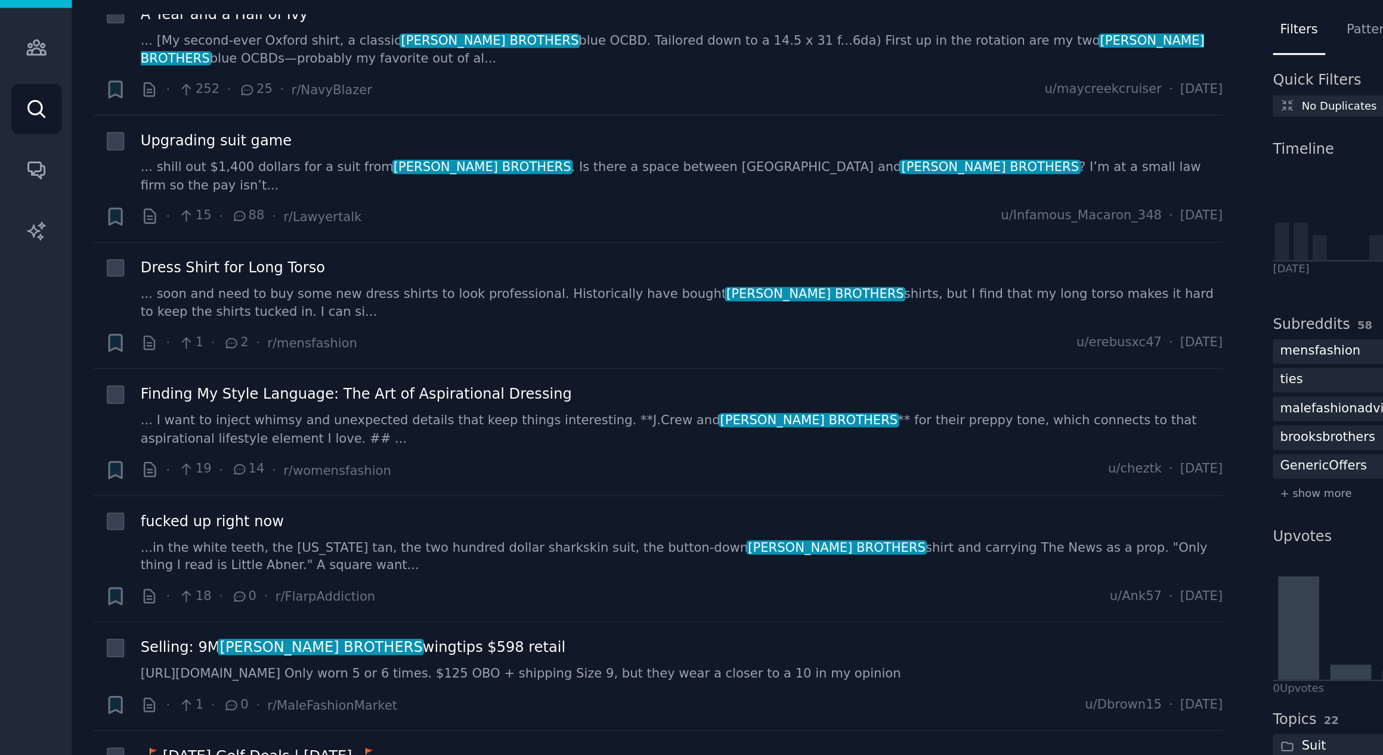
scroll to position [1624, 0]
